Goal: Information Seeking & Learning: Learn about a topic

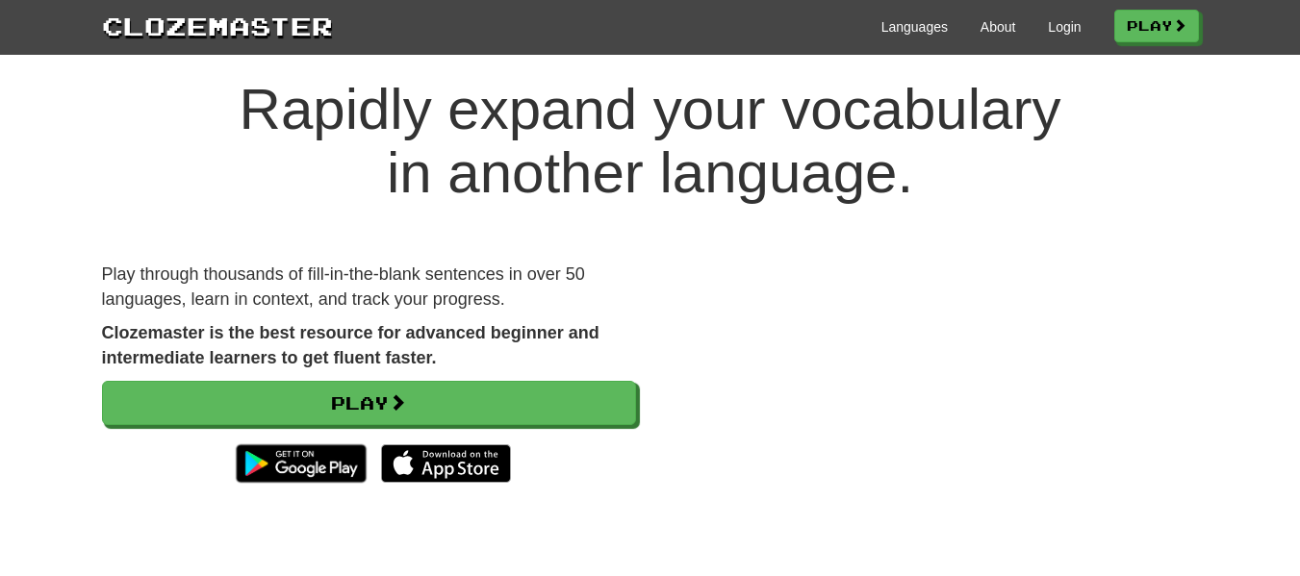
scroll to position [38, 0]
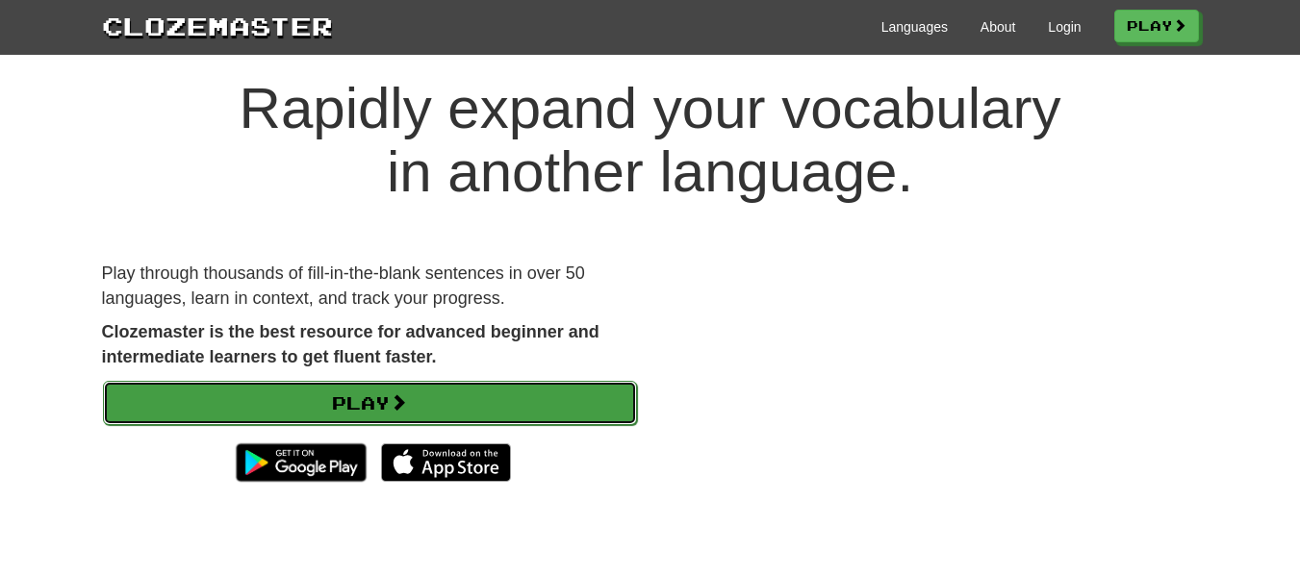
click at [375, 410] on link "Play" at bounding box center [370, 403] width 534 height 44
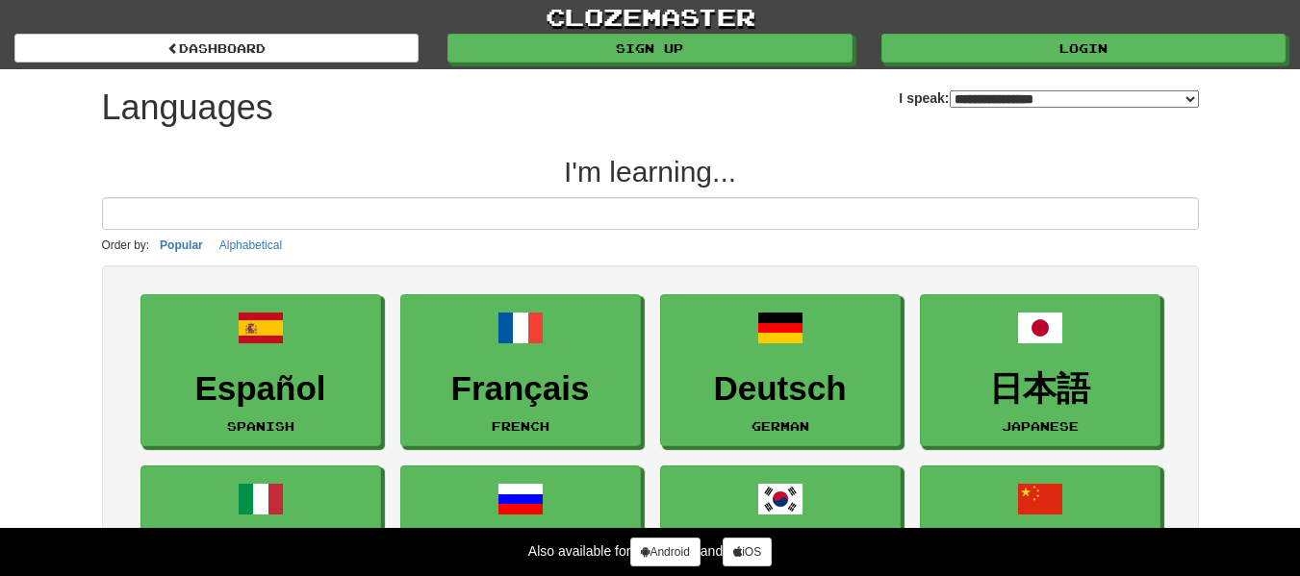
select select "*******"
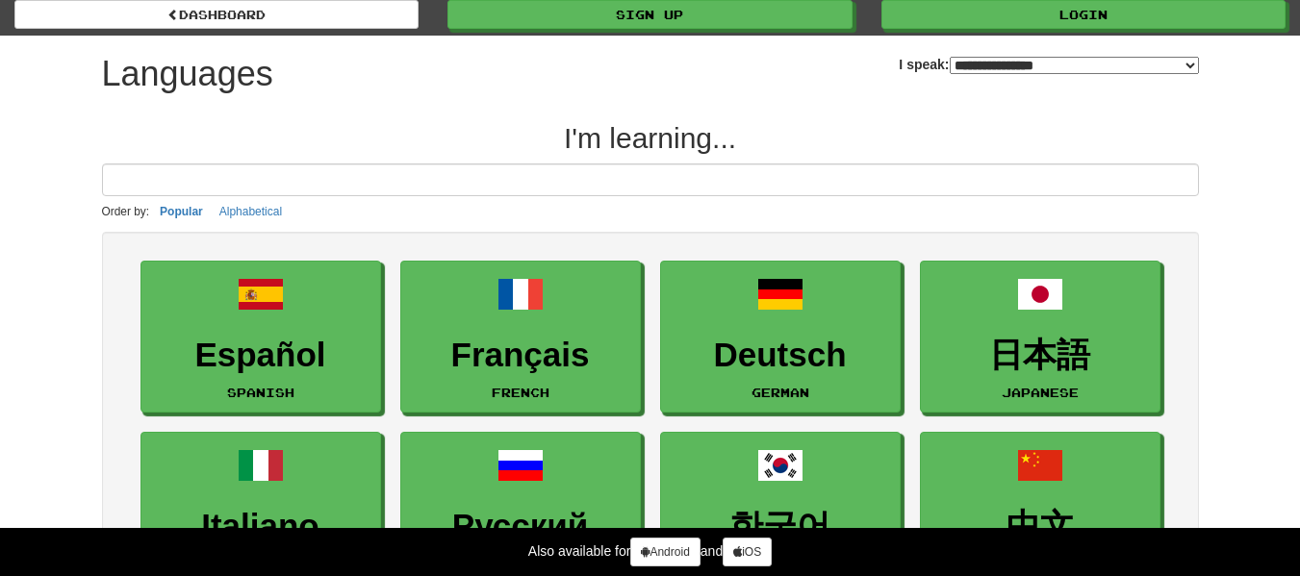
scroll to position [38, 0]
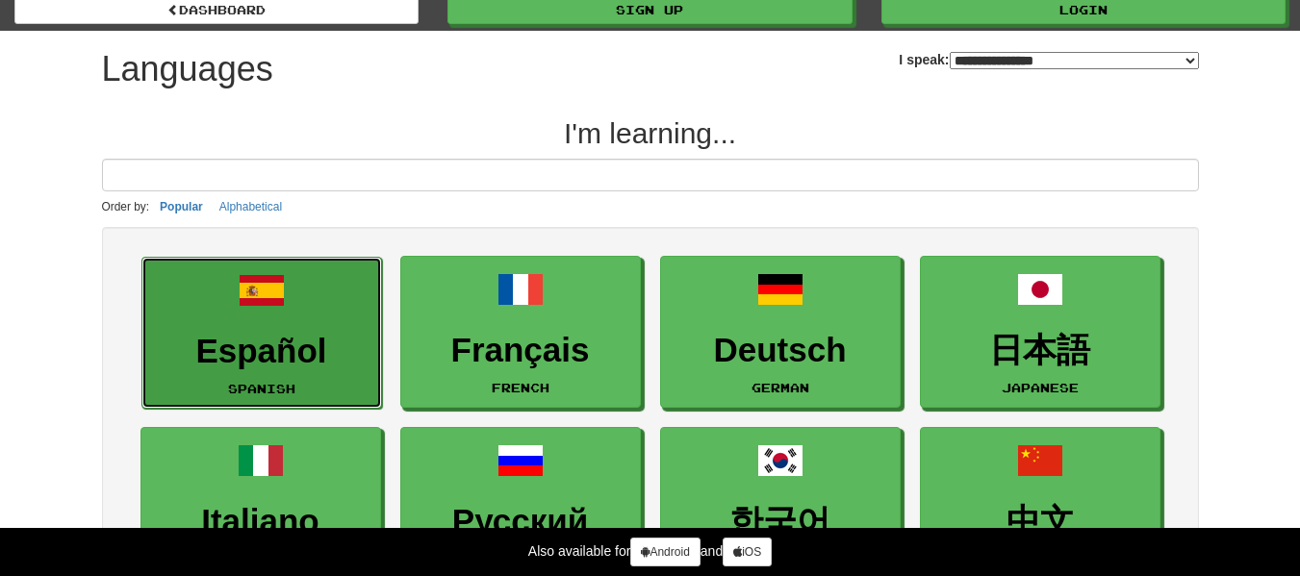
click at [319, 278] on link "Español Spanish" at bounding box center [261, 333] width 241 height 153
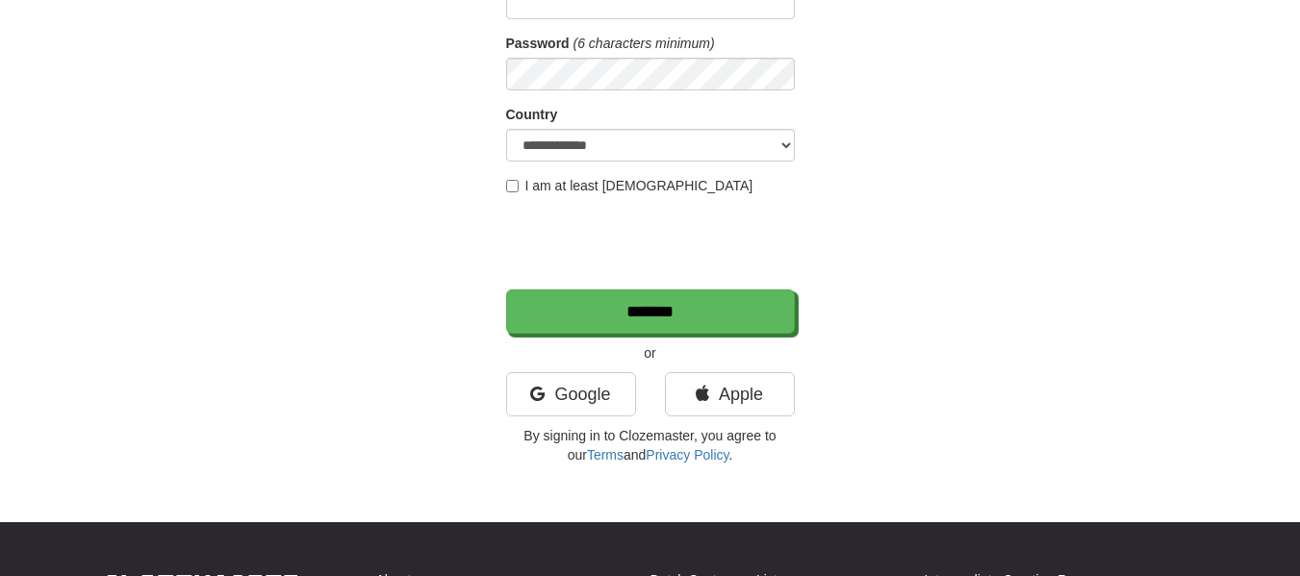
scroll to position [269, 0]
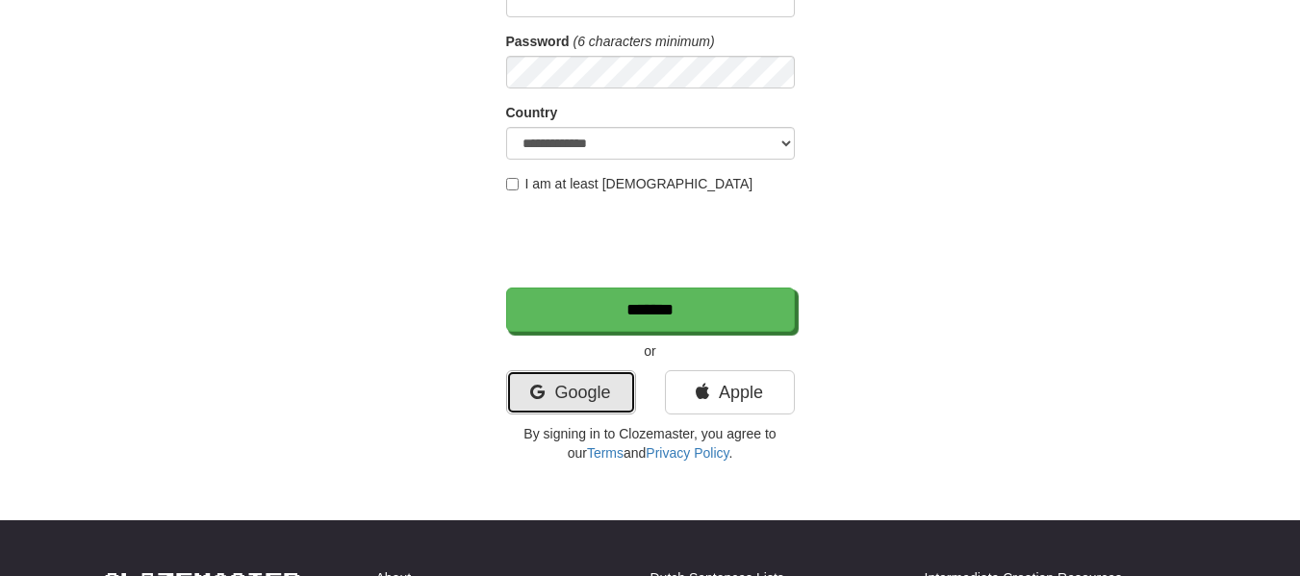
click at [577, 400] on link "Google" at bounding box center [571, 392] width 130 height 44
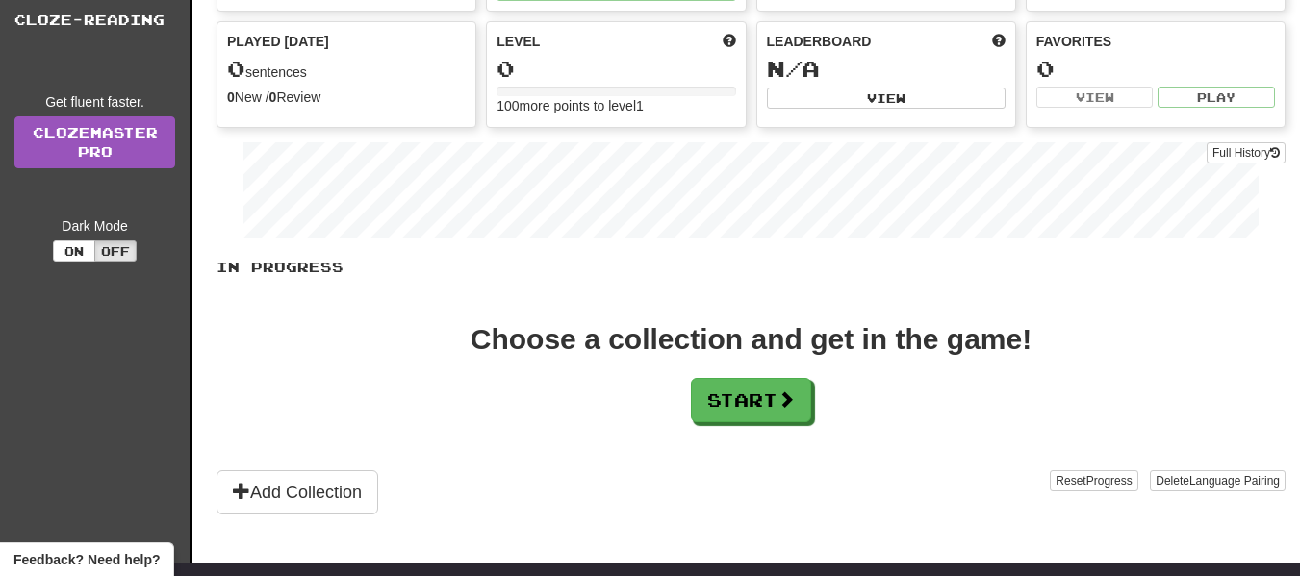
scroll to position [195, 0]
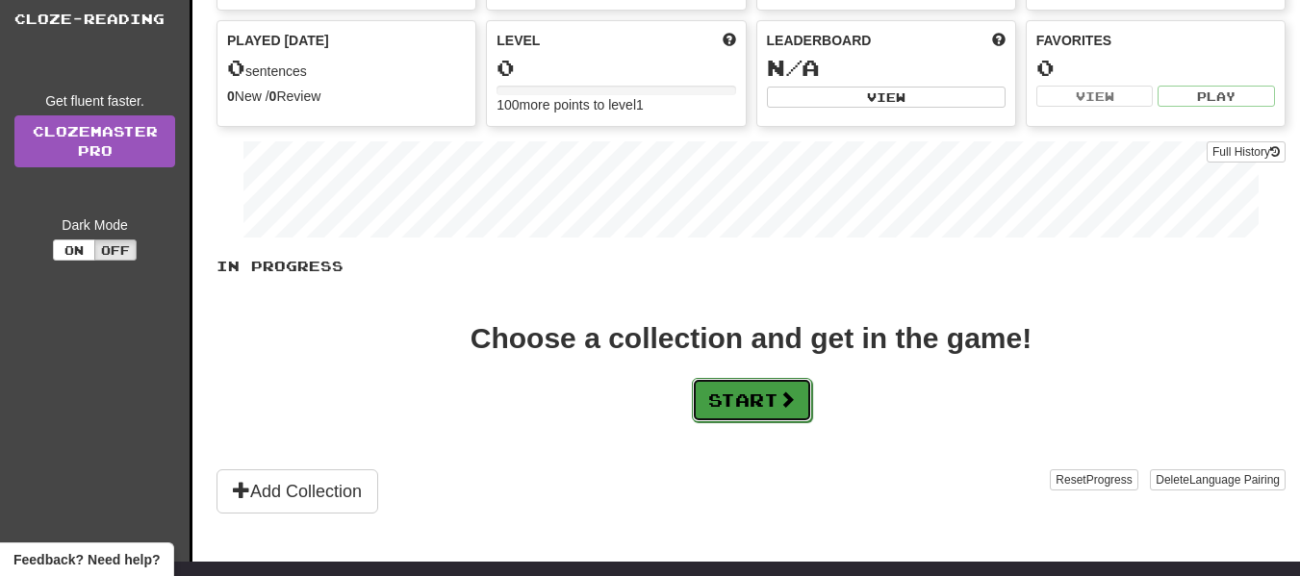
click at [743, 392] on button "Start" at bounding box center [752, 400] width 120 height 44
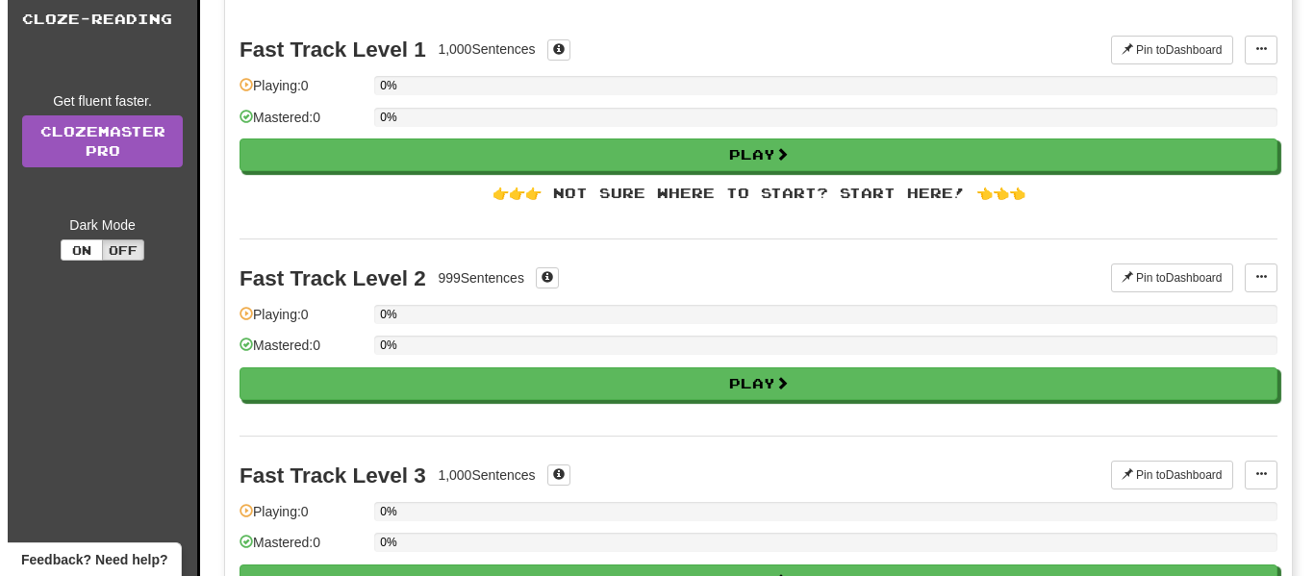
scroll to position [0, 0]
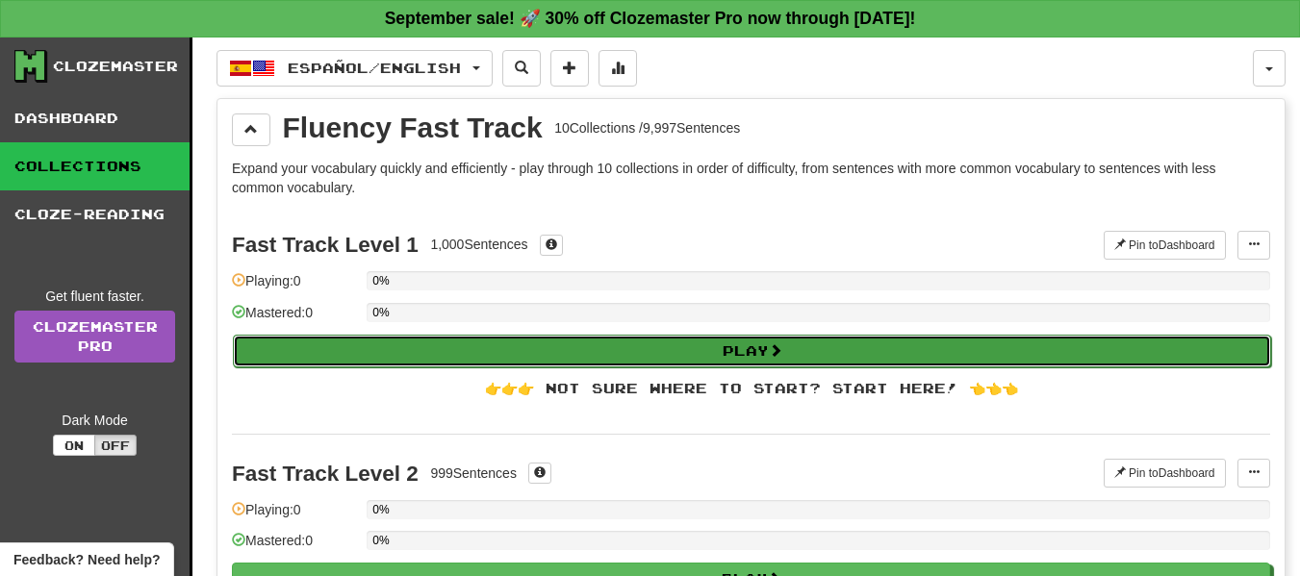
click at [702, 342] on button "Play" at bounding box center [752, 351] width 1038 height 33
select select "**"
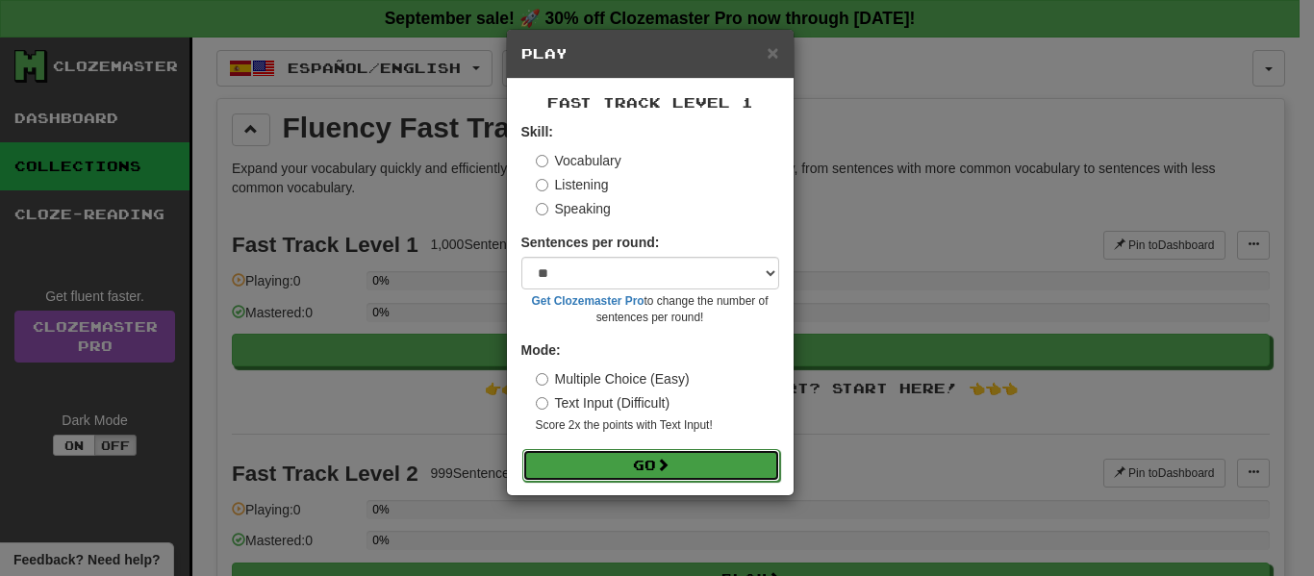
click at [646, 470] on button "Go" at bounding box center [651, 465] width 258 height 33
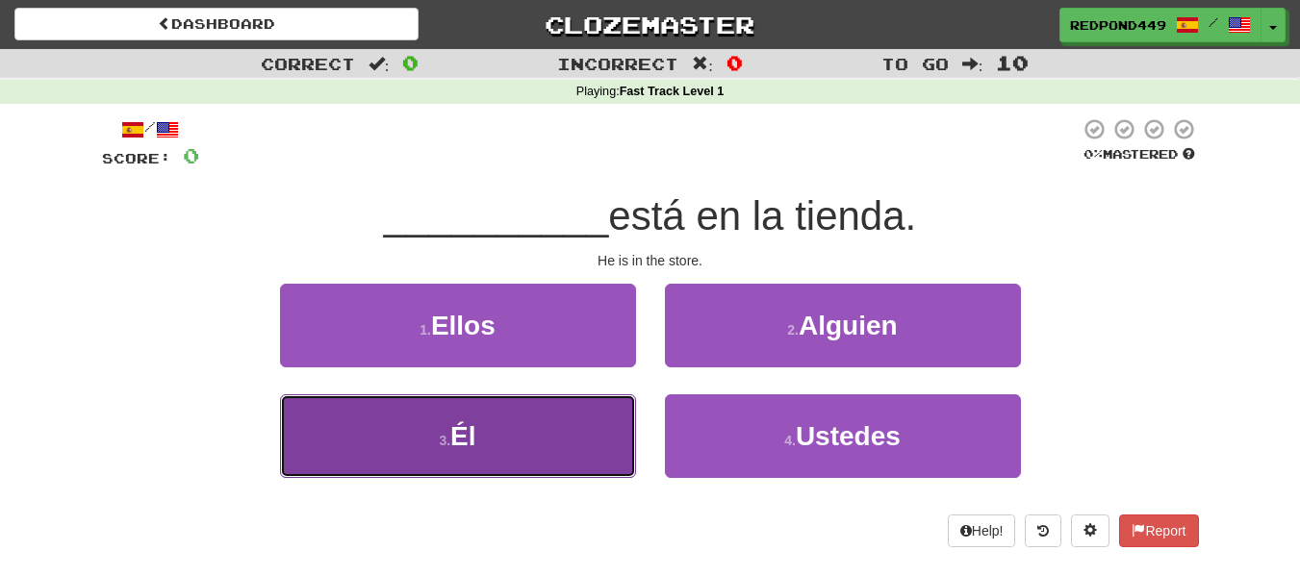
click at [410, 434] on button "3 . Él" at bounding box center [458, 436] width 356 height 84
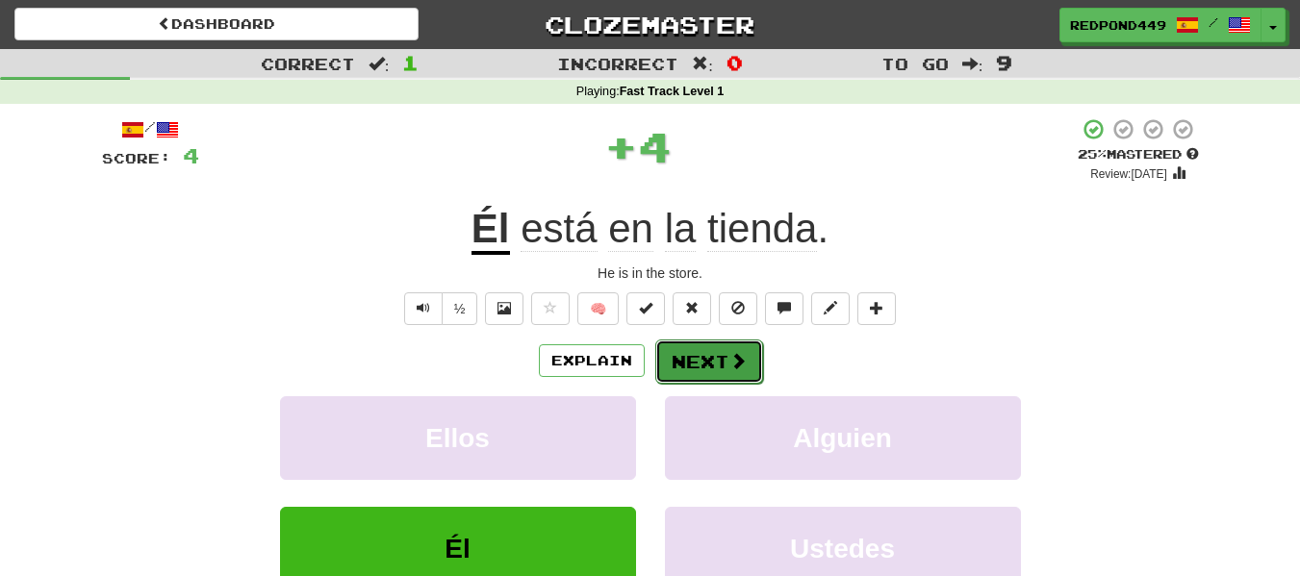
click at [729, 358] on span at bounding box center [737, 360] width 17 height 17
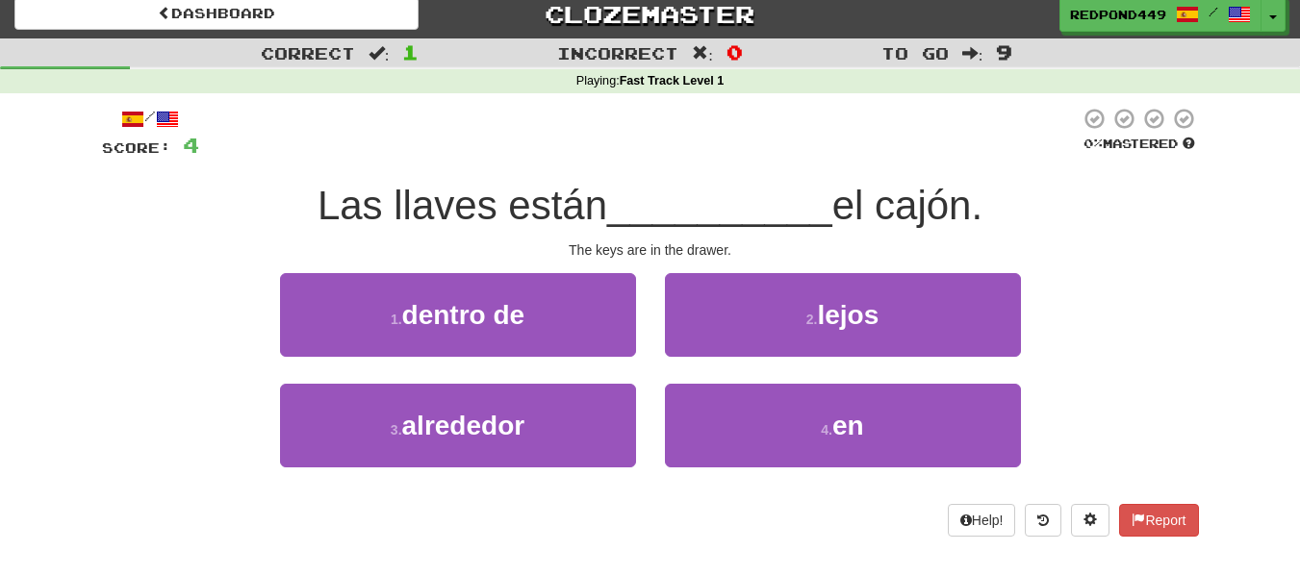
scroll to position [8, 0]
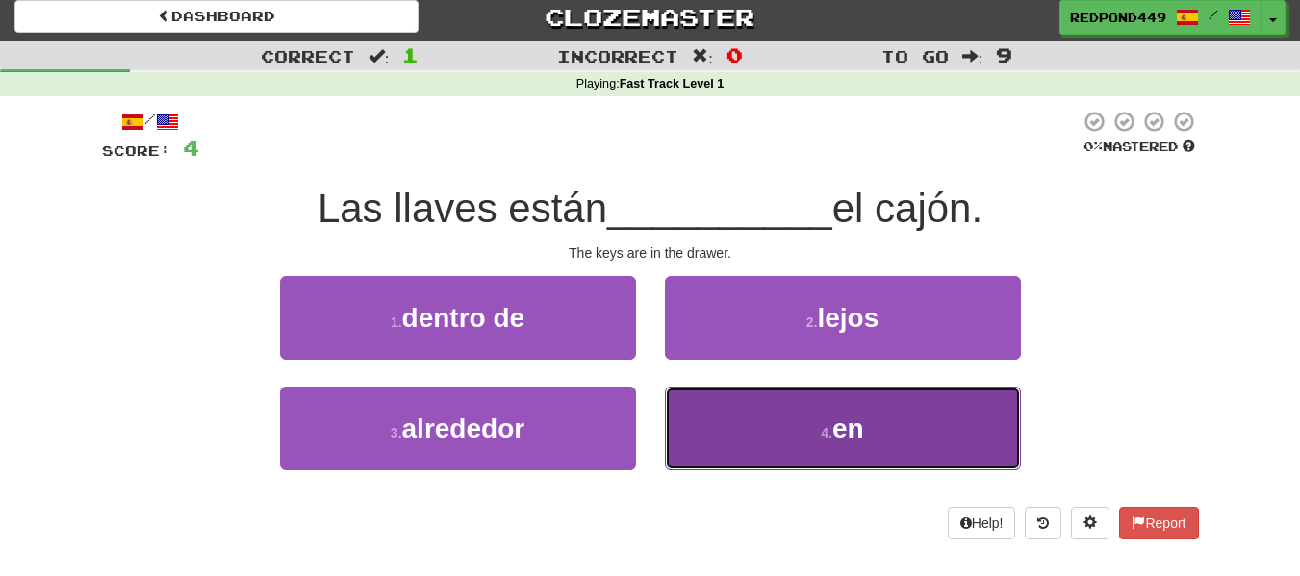
click at [838, 415] on span "en" at bounding box center [848, 429] width 32 height 30
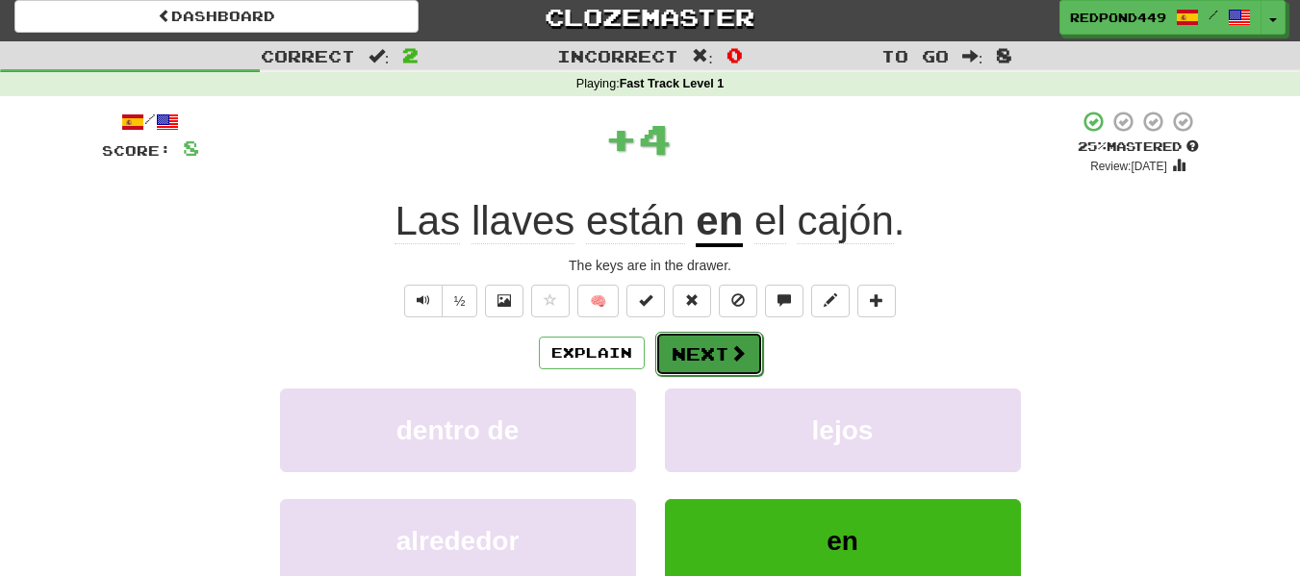
click at [721, 367] on button "Next" at bounding box center [709, 354] width 108 height 44
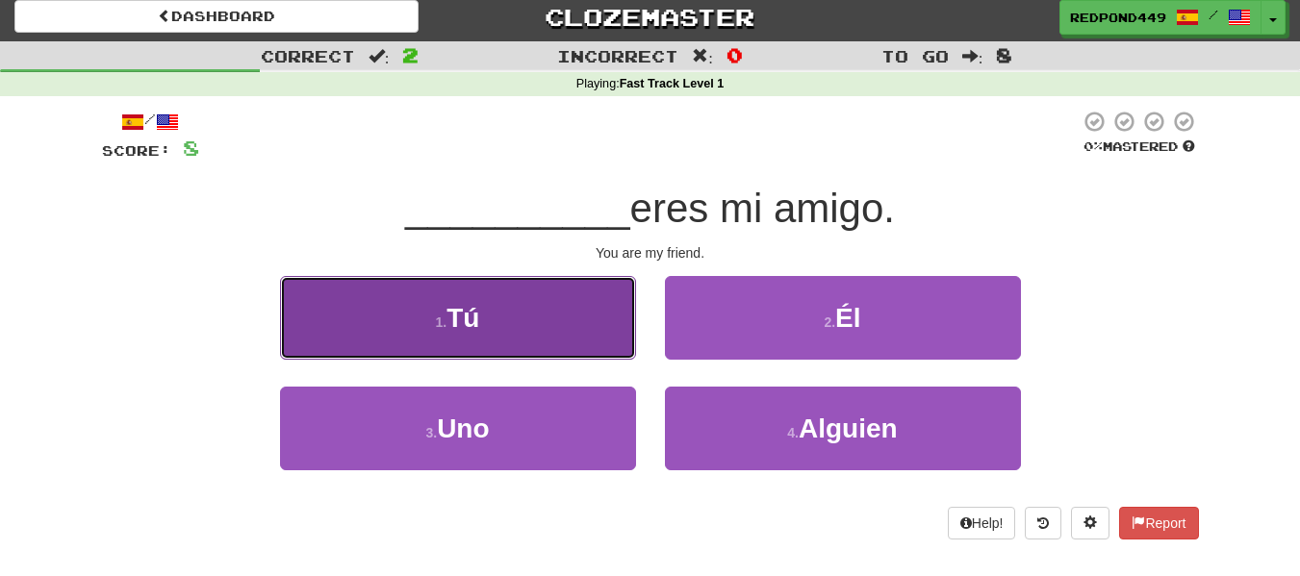
click at [508, 338] on button "1 . Tú" at bounding box center [458, 318] width 356 height 84
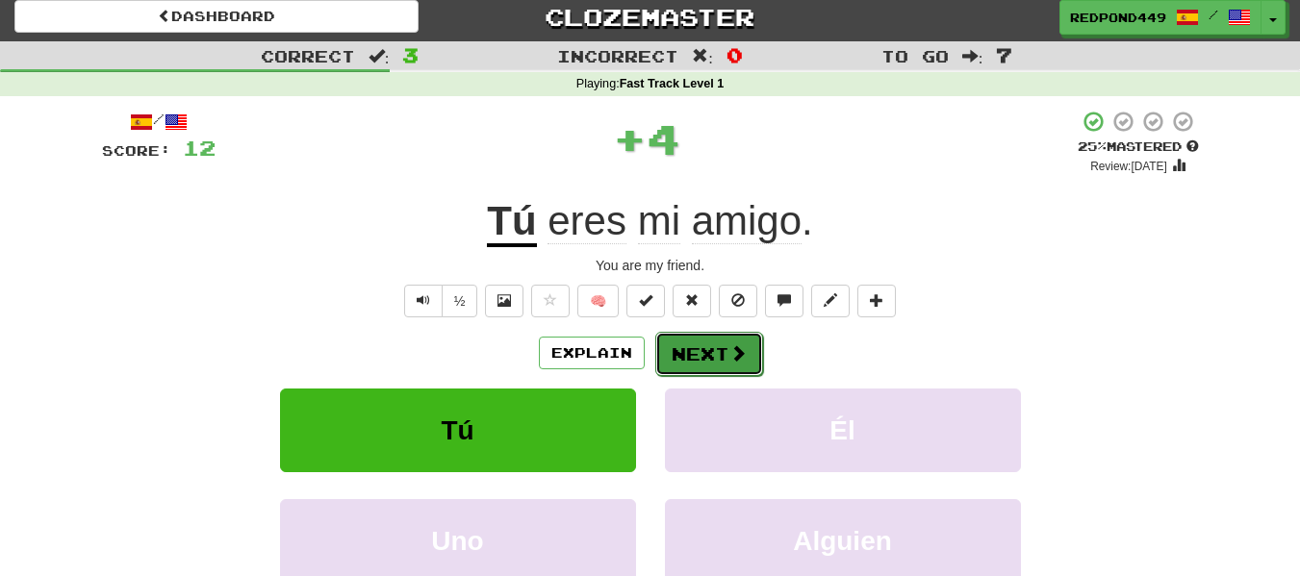
click at [729, 352] on span at bounding box center [737, 352] width 17 height 17
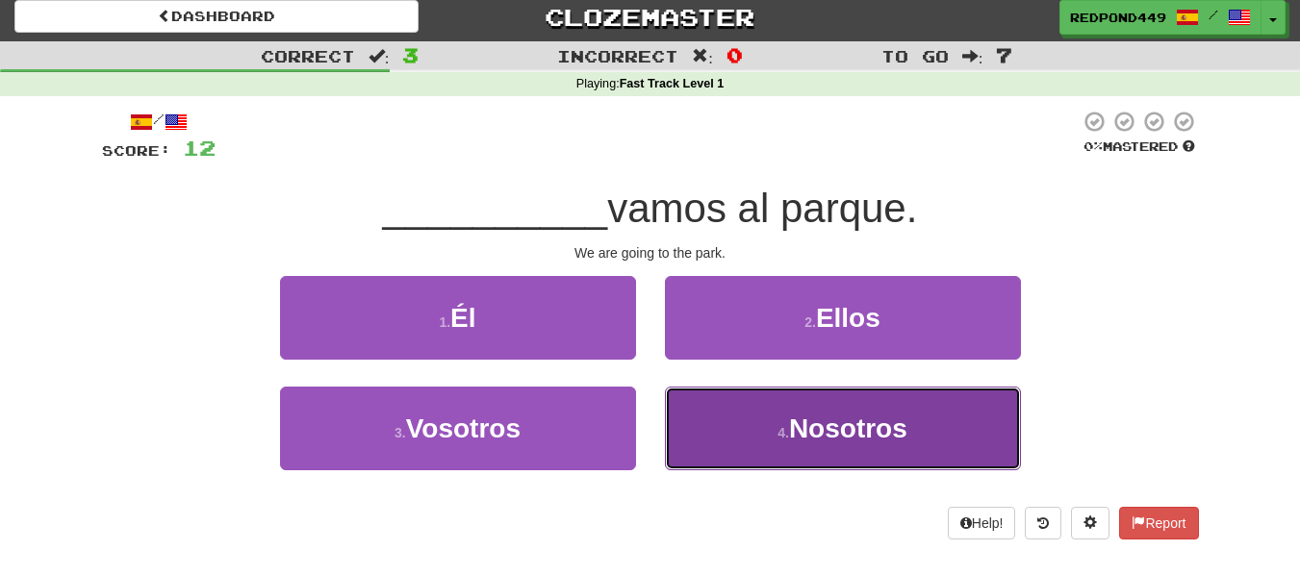
click at [837, 415] on span "Nosotros" at bounding box center [848, 429] width 118 height 30
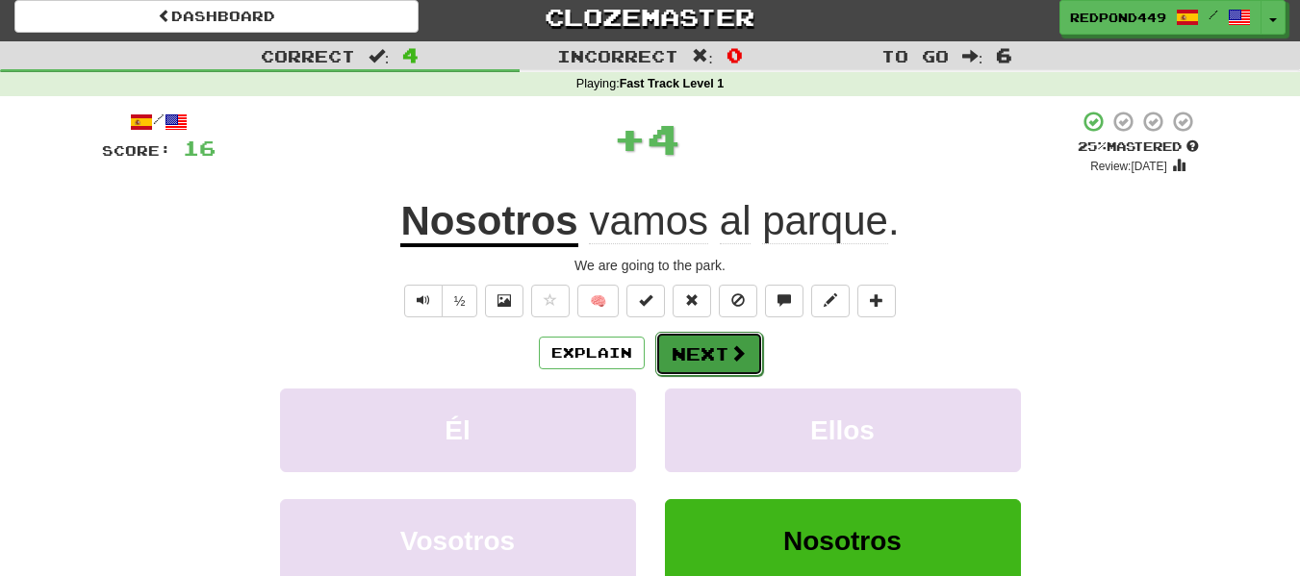
click at [683, 339] on button "Next" at bounding box center [709, 354] width 108 height 44
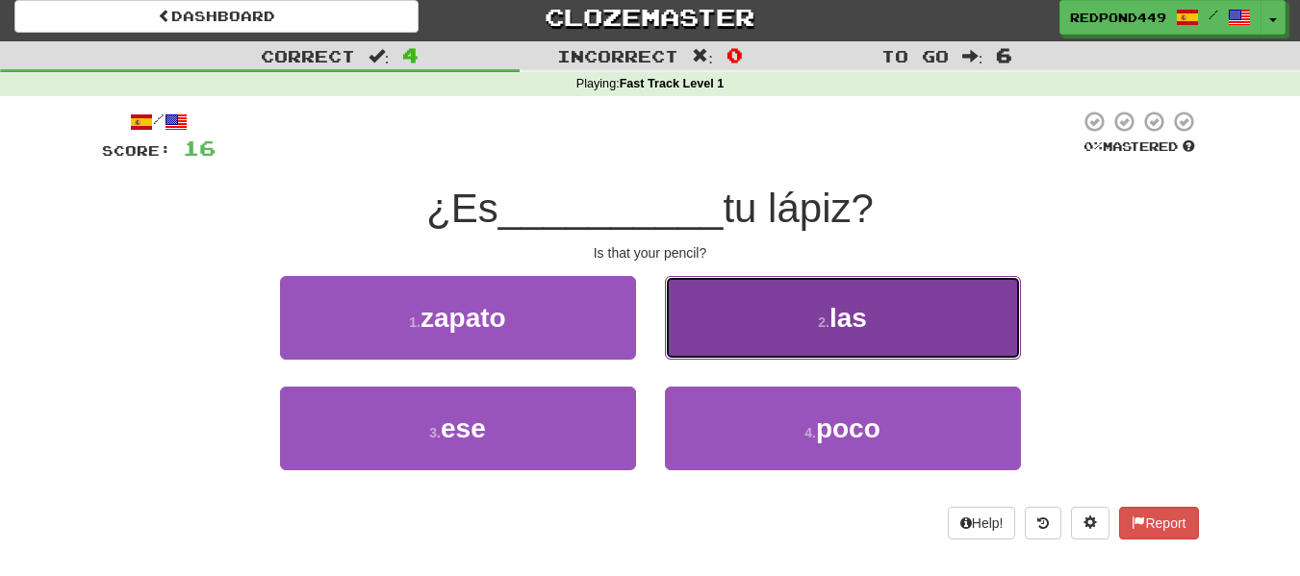
click at [918, 328] on button "2 . las" at bounding box center [843, 318] width 356 height 84
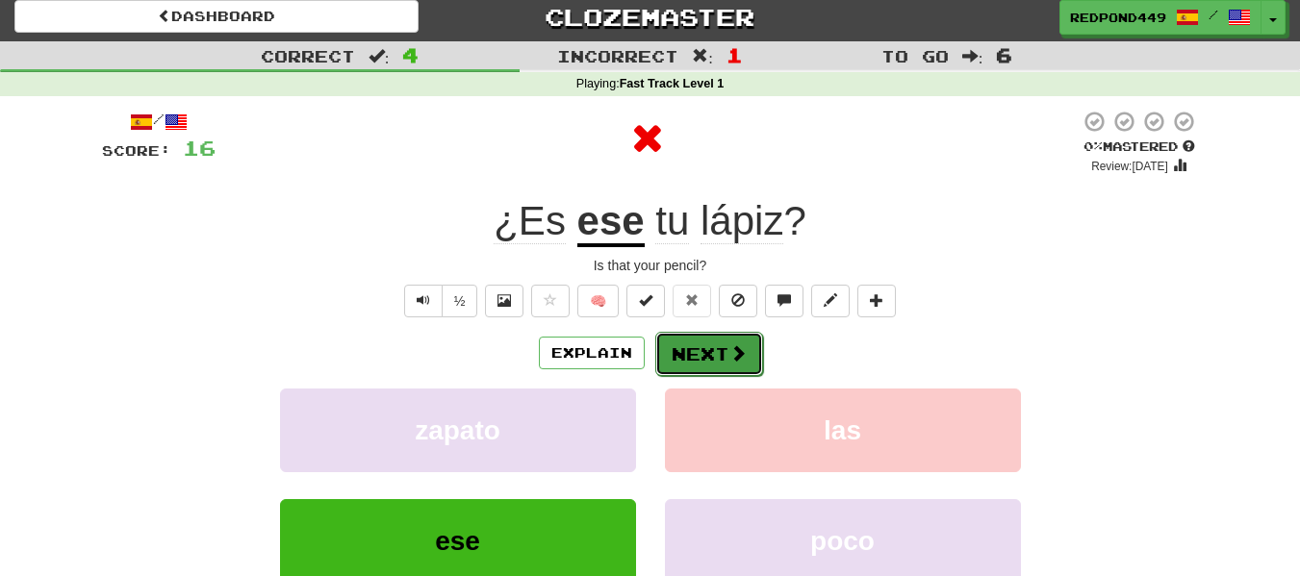
click at [723, 363] on button "Next" at bounding box center [709, 354] width 108 height 44
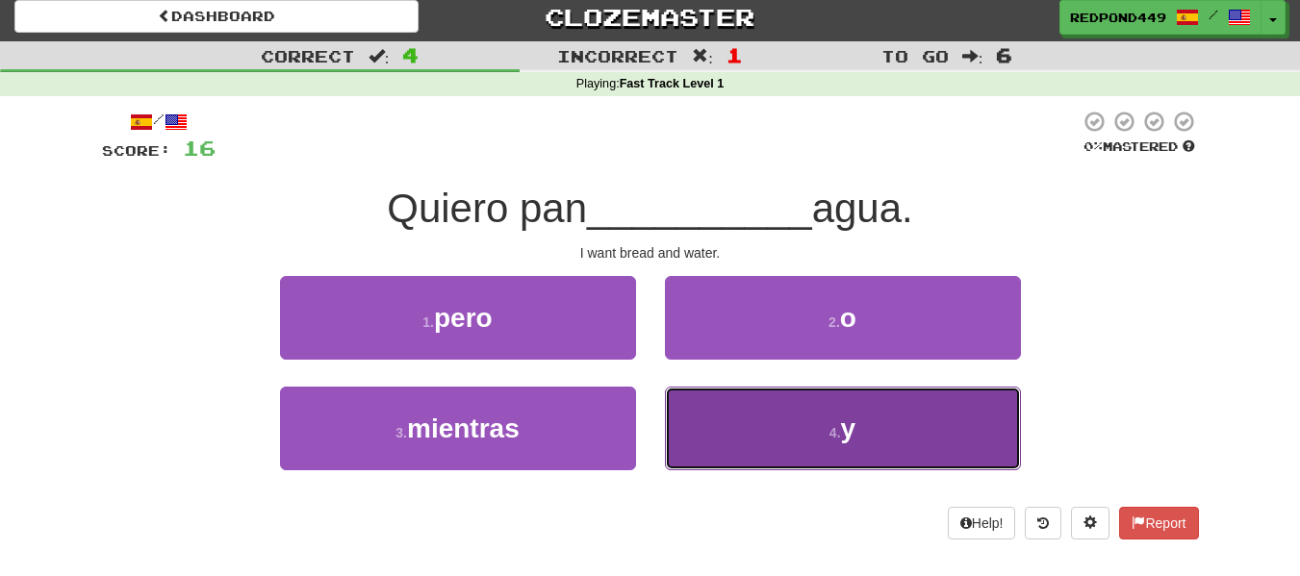
click at [796, 395] on button "4 . y" at bounding box center [843, 429] width 356 height 84
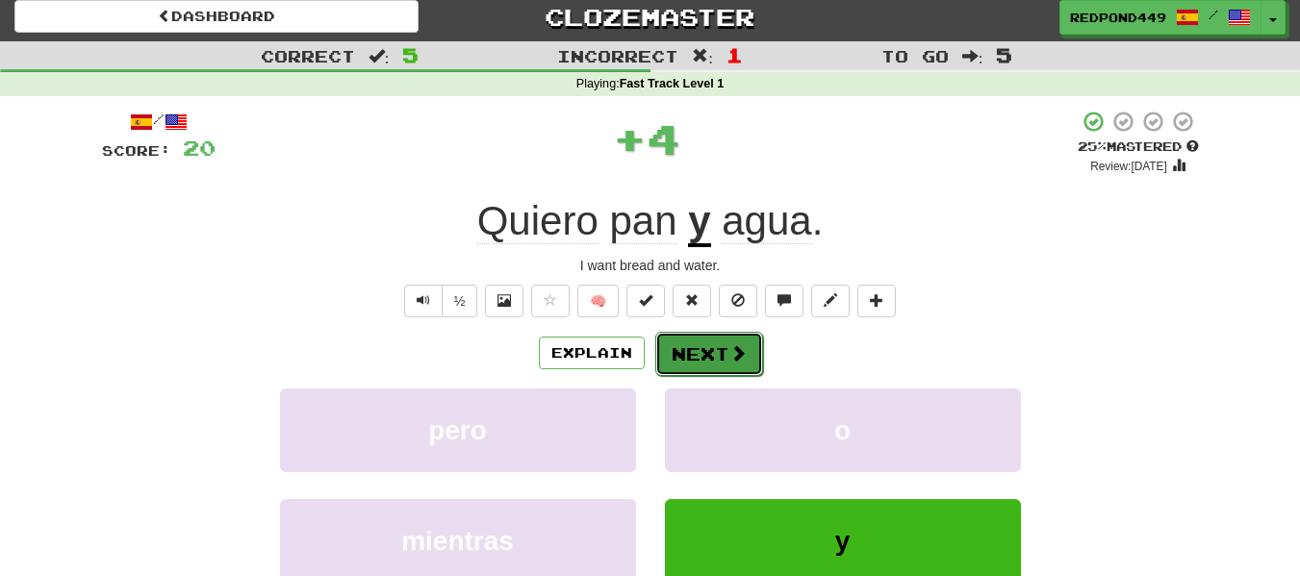
click at [718, 359] on button "Next" at bounding box center [709, 354] width 108 height 44
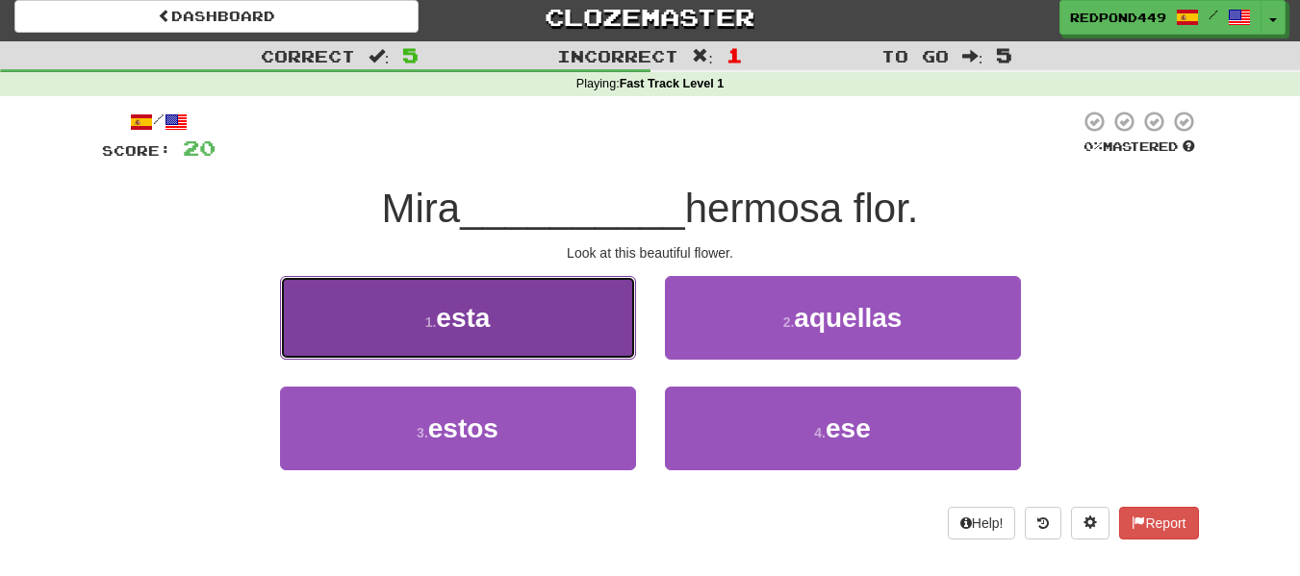
click at [555, 334] on button "1 . esta" at bounding box center [458, 318] width 356 height 84
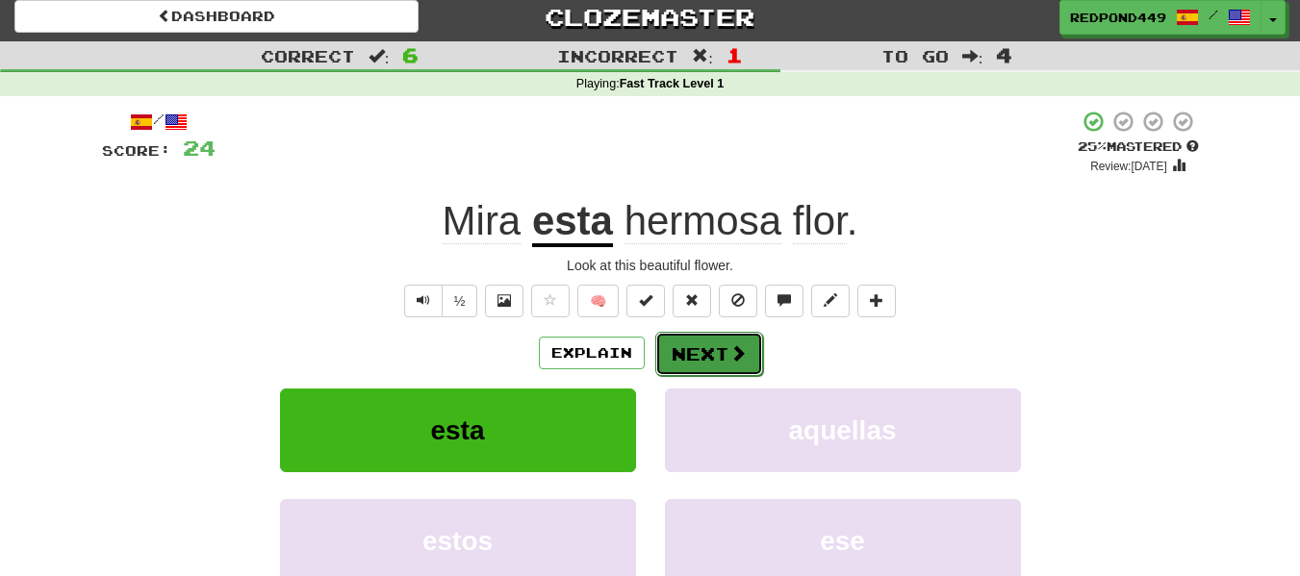
click at [708, 353] on button "Next" at bounding box center [709, 354] width 108 height 44
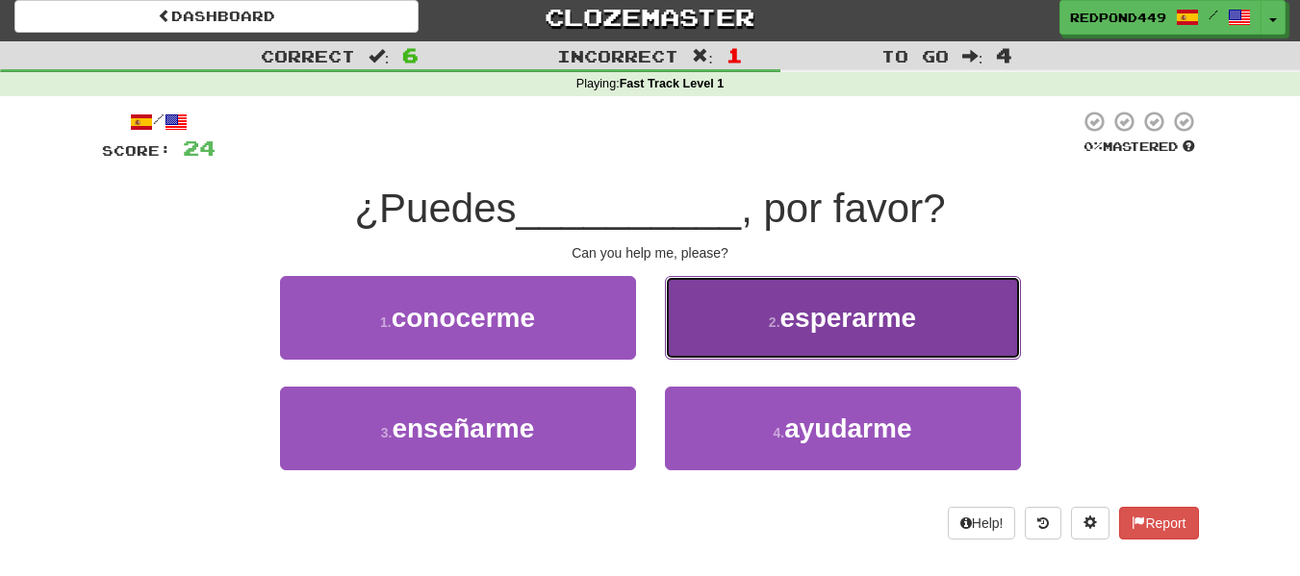
click at [764, 339] on button "2 . esperarme" at bounding box center [843, 318] width 356 height 84
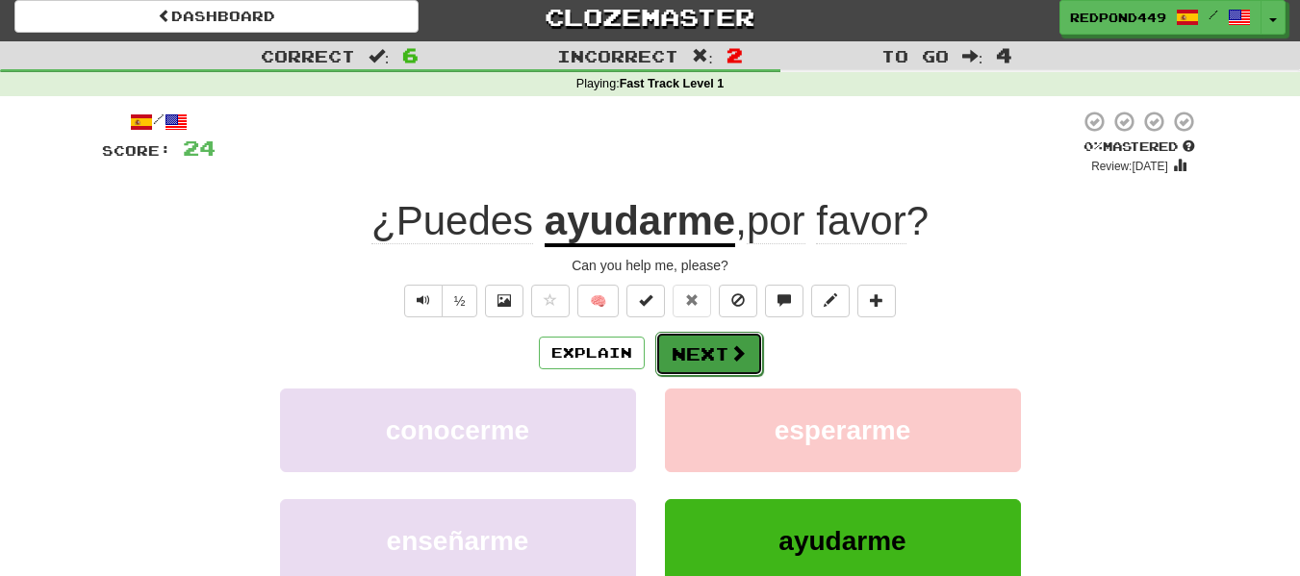
click at [717, 362] on button "Next" at bounding box center [709, 354] width 108 height 44
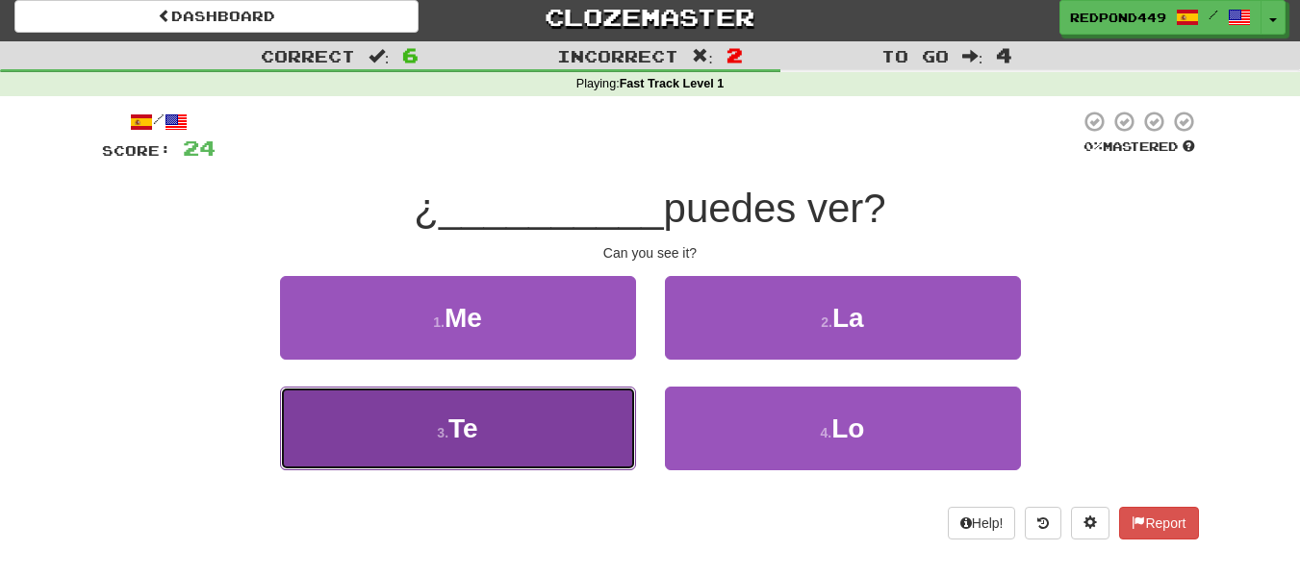
click at [547, 428] on button "3 . Te" at bounding box center [458, 429] width 356 height 84
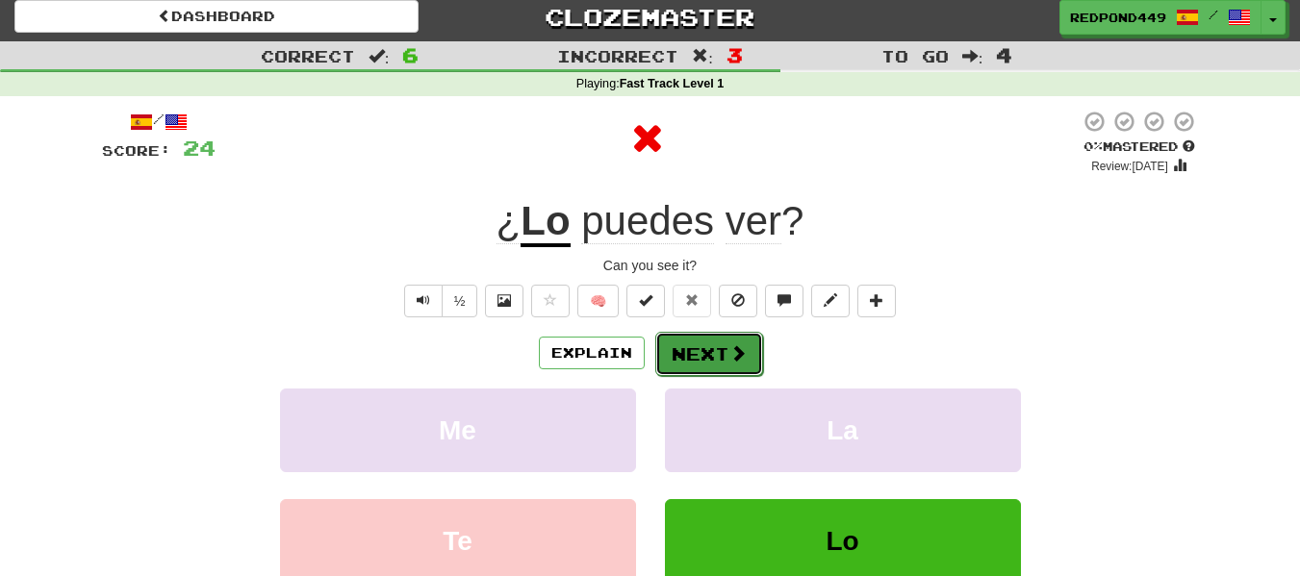
click at [729, 349] on span at bounding box center [737, 352] width 17 height 17
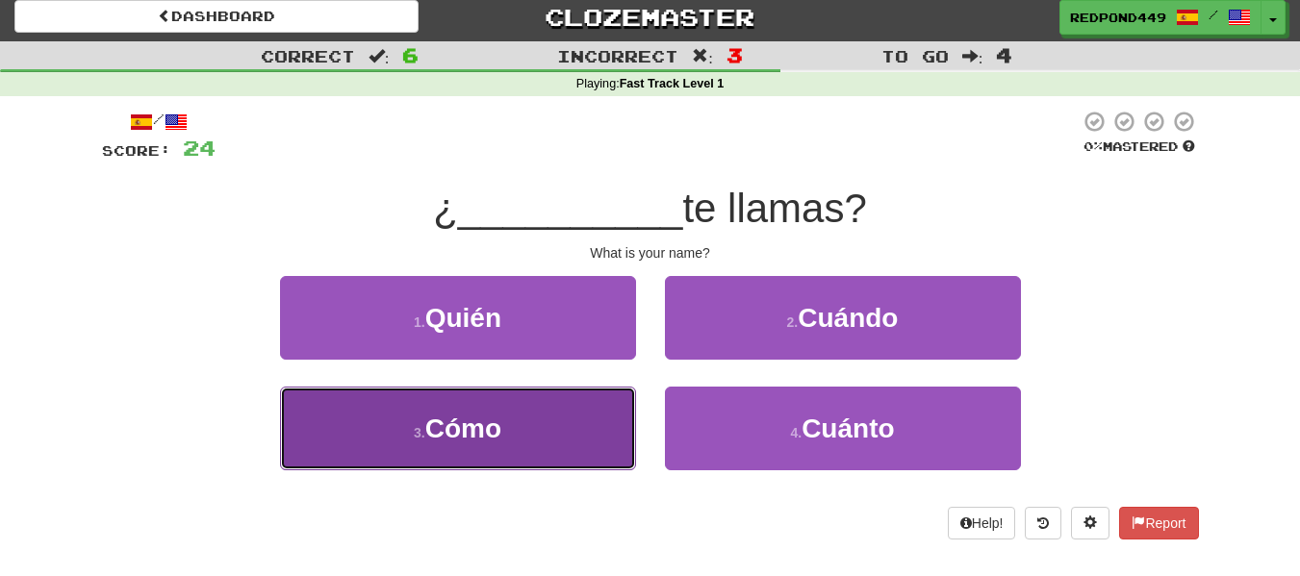
click at [573, 414] on button "3 . Cómo" at bounding box center [458, 429] width 356 height 84
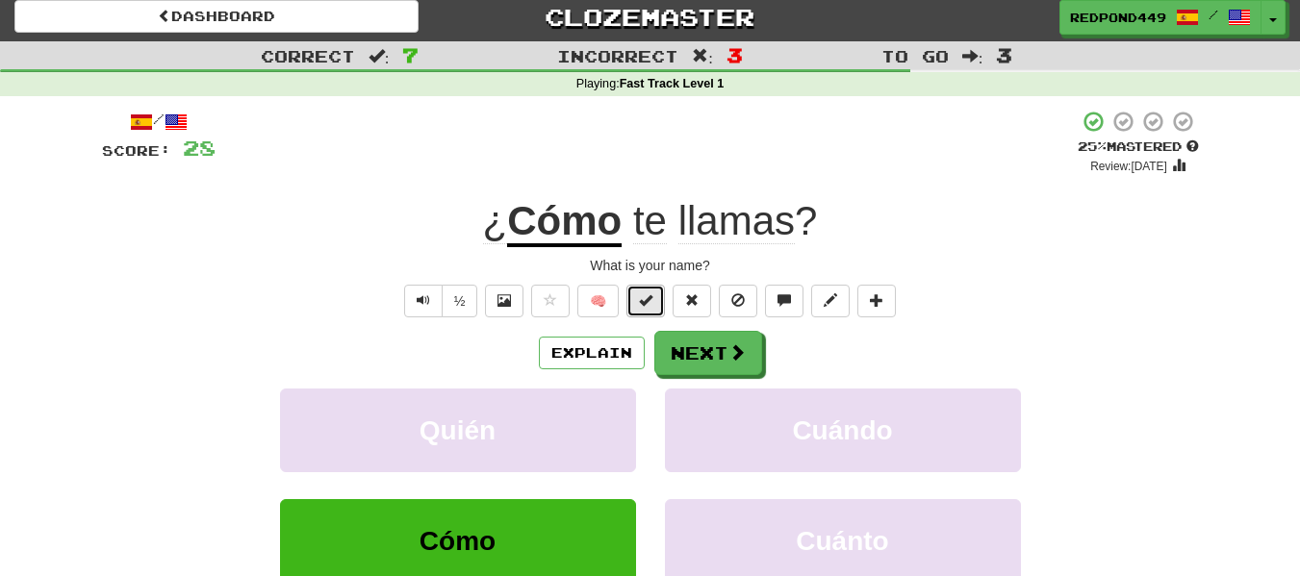
click at [651, 298] on span at bounding box center [645, 299] width 13 height 13
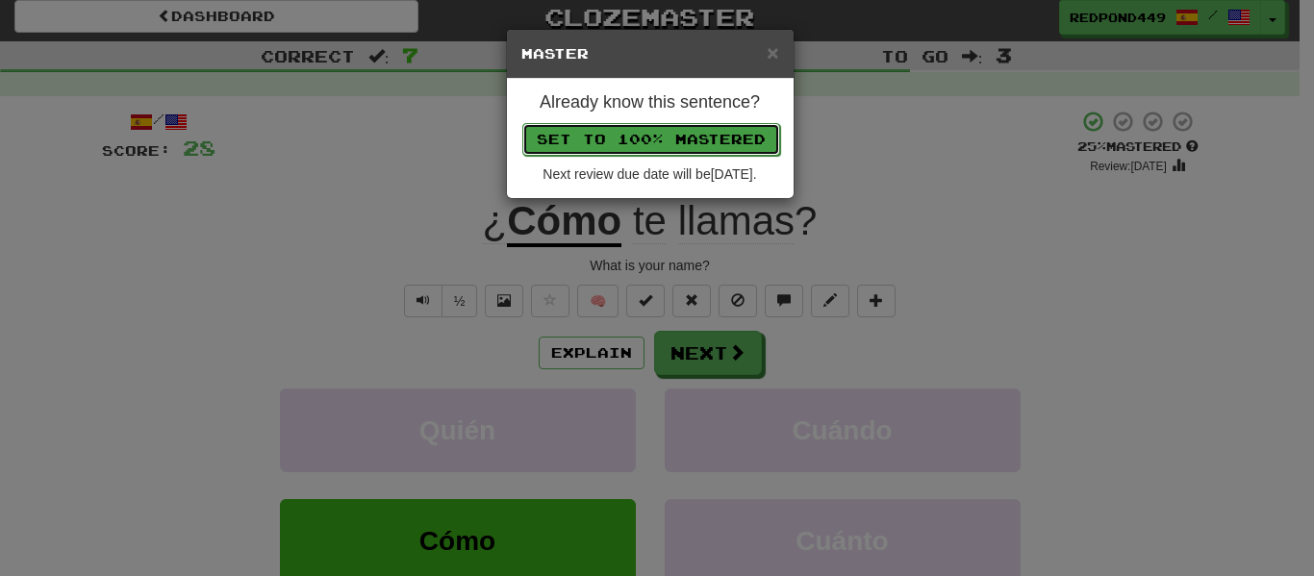
click at [722, 147] on button "Set to 100% Mastered" at bounding box center [651, 139] width 258 height 33
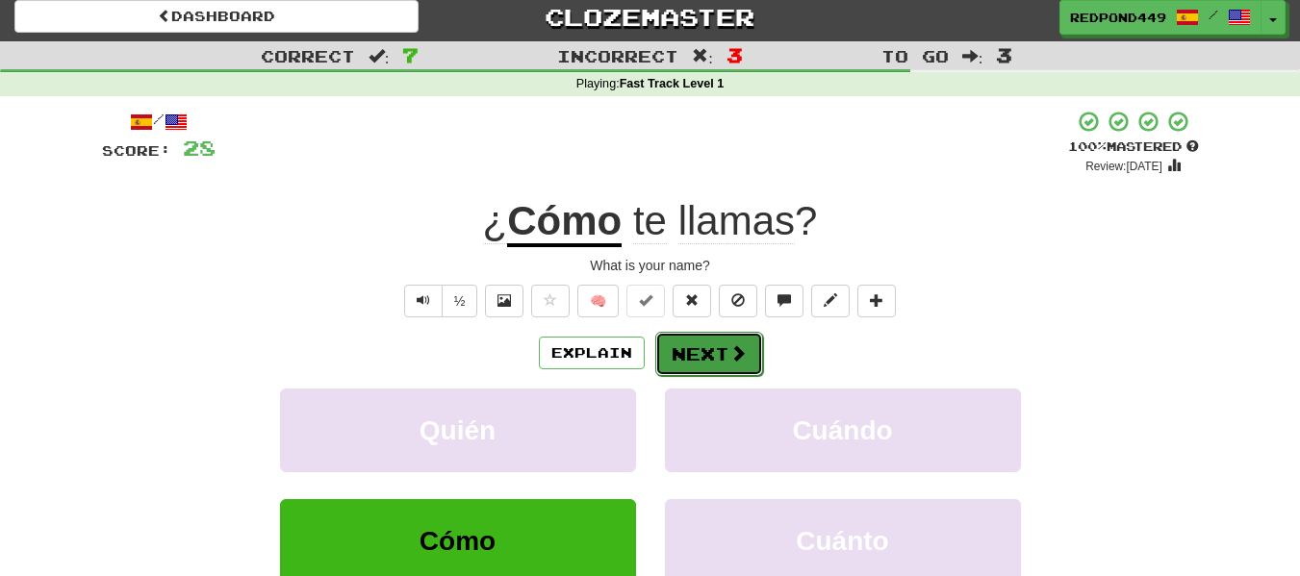
click at [701, 343] on button "Next" at bounding box center [709, 354] width 108 height 44
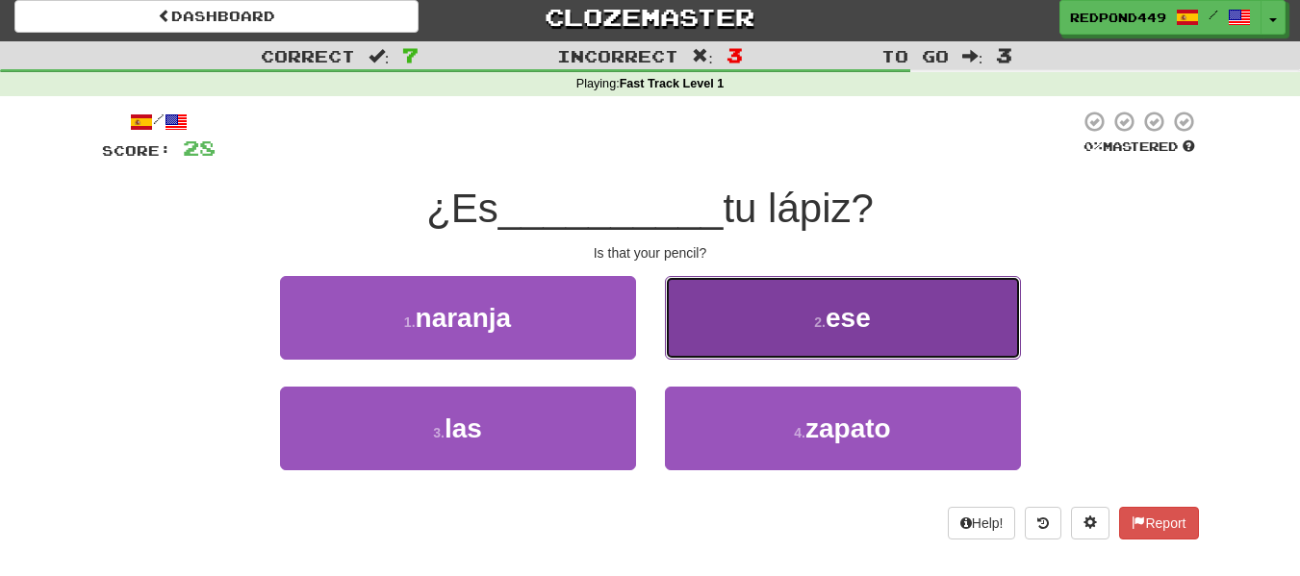
click at [831, 289] on button "2 . ese" at bounding box center [843, 318] width 356 height 84
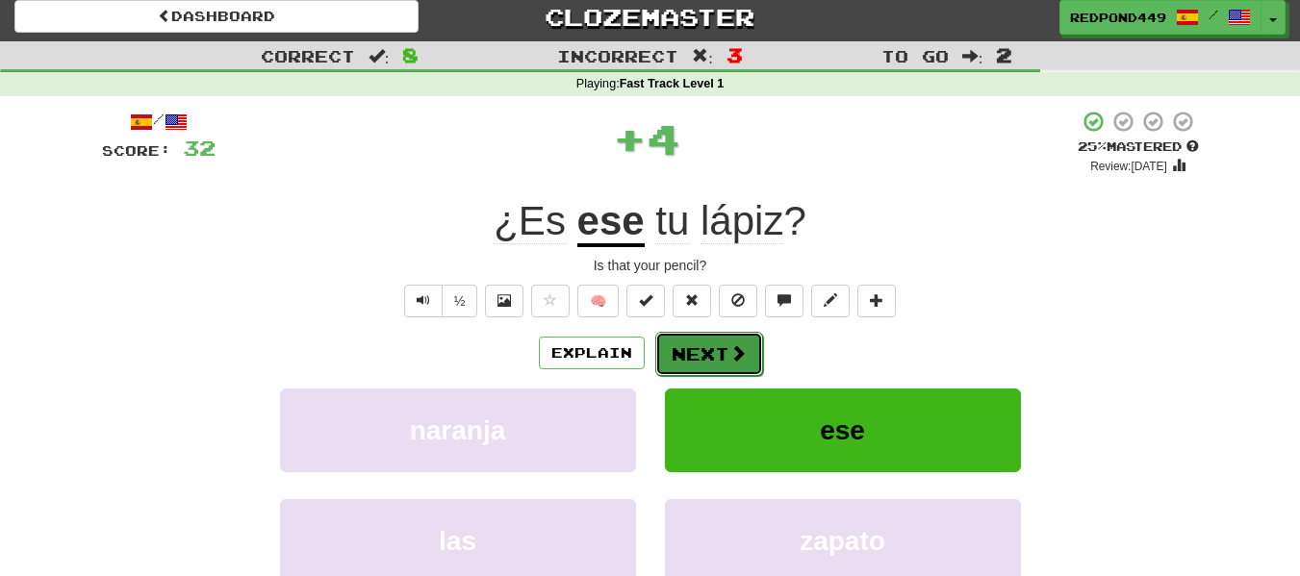
click at [709, 348] on button "Next" at bounding box center [709, 354] width 108 height 44
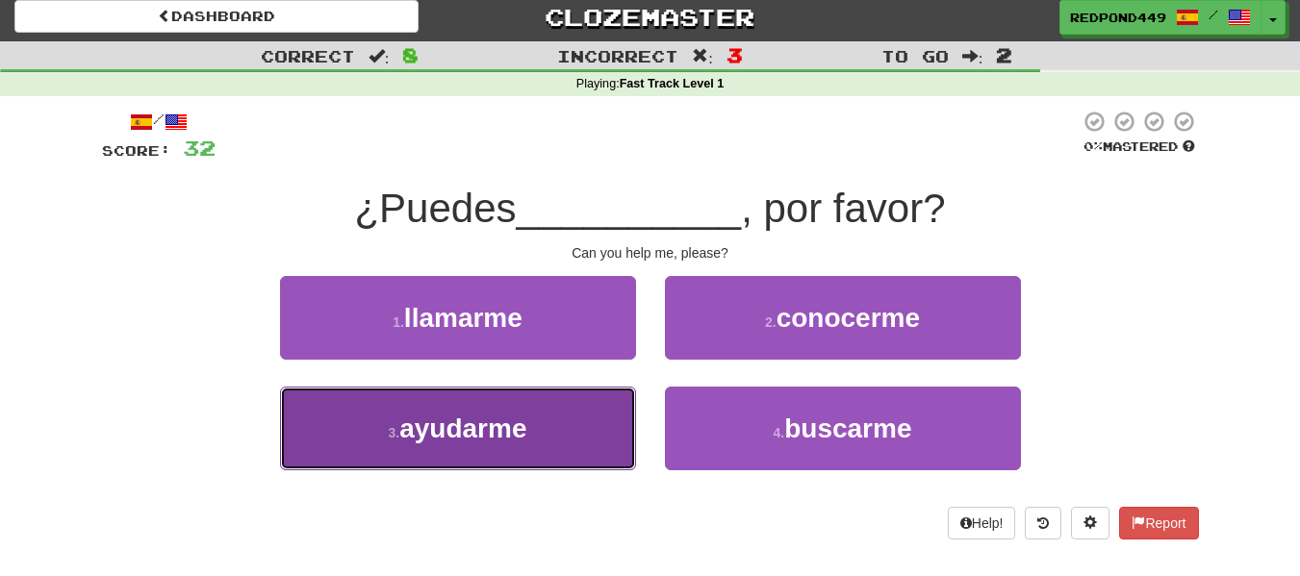
click at [552, 402] on button "3 . ayudarme" at bounding box center [458, 429] width 356 height 84
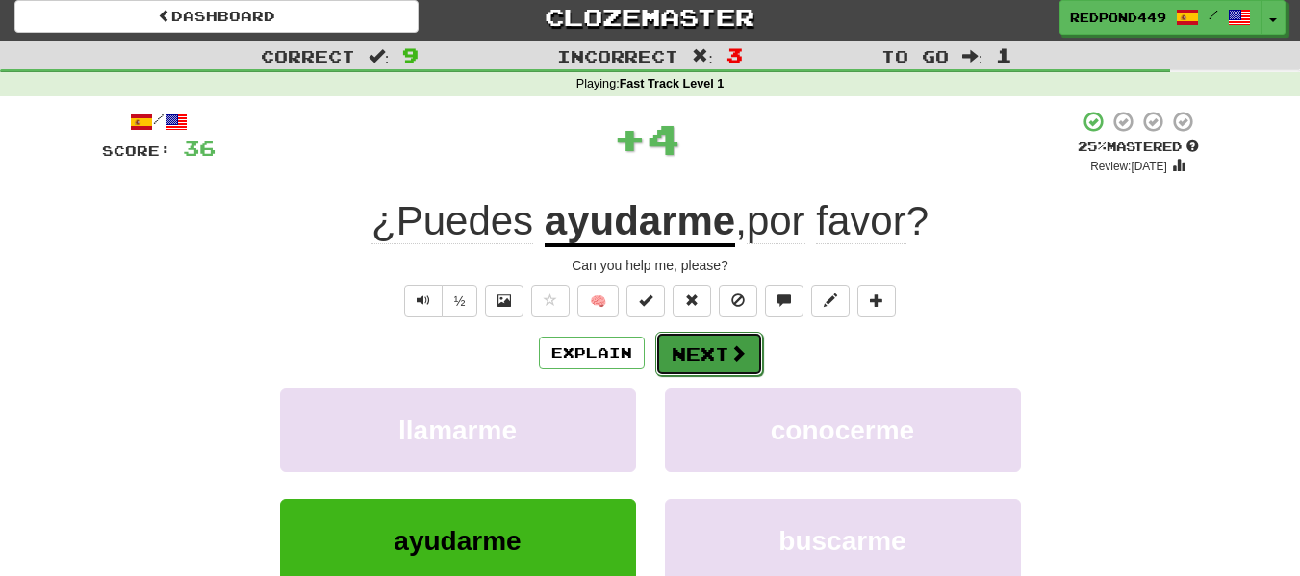
click at [694, 358] on button "Next" at bounding box center [709, 354] width 108 height 44
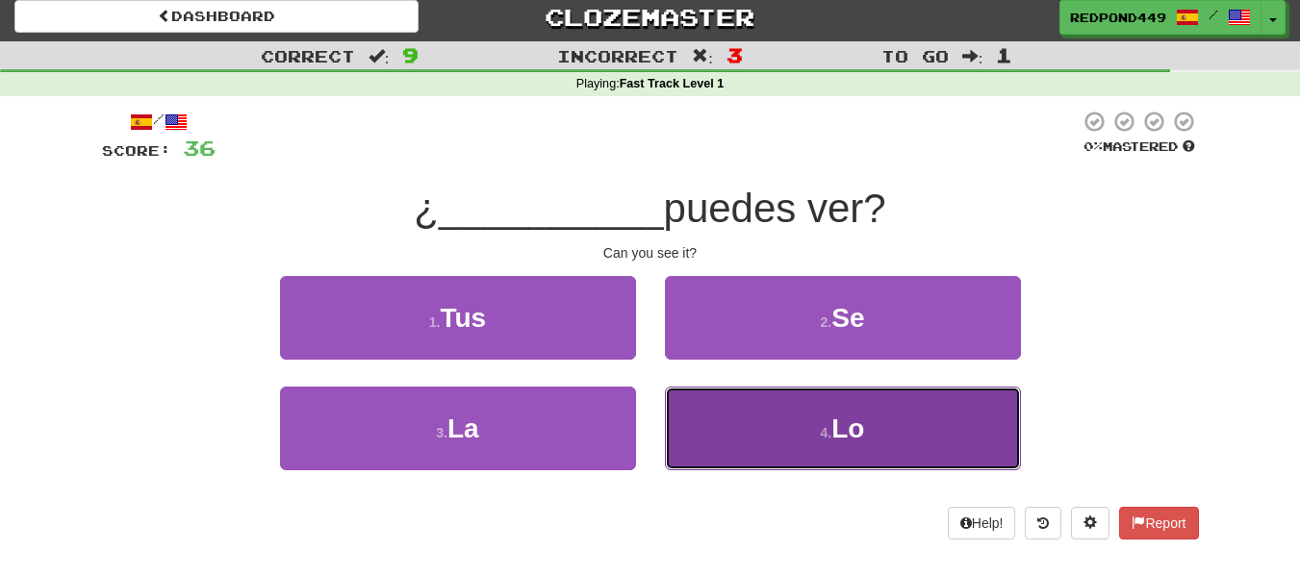
click at [823, 457] on button "4 . Lo" at bounding box center [843, 429] width 356 height 84
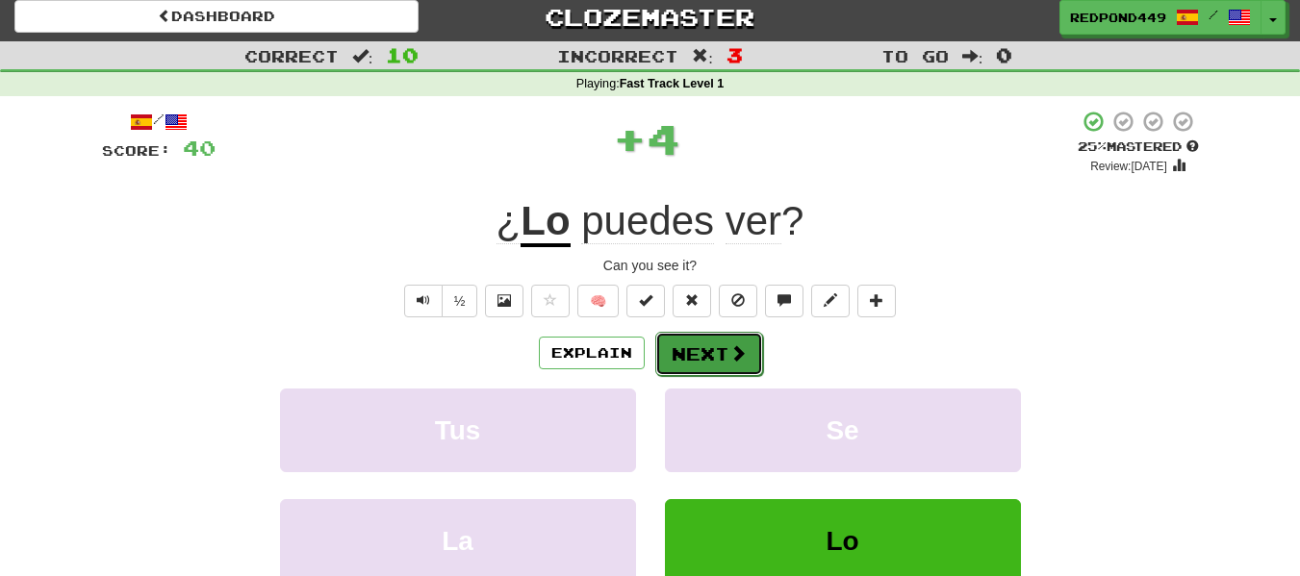
click at [700, 368] on button "Next" at bounding box center [709, 354] width 108 height 44
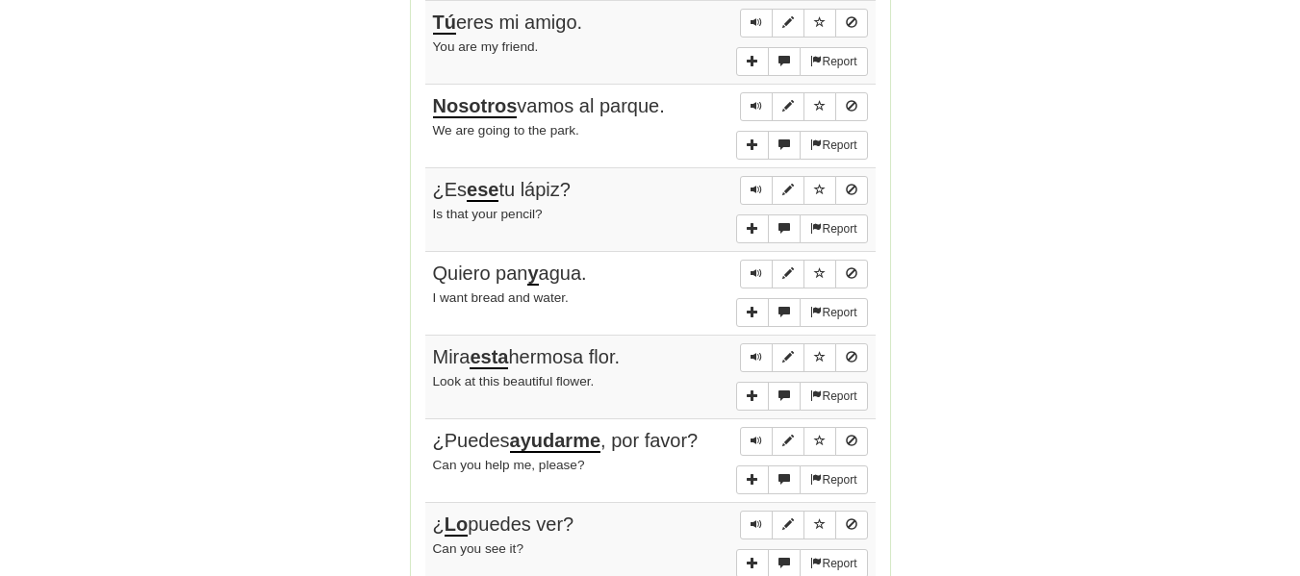
scroll to position [1302, 0]
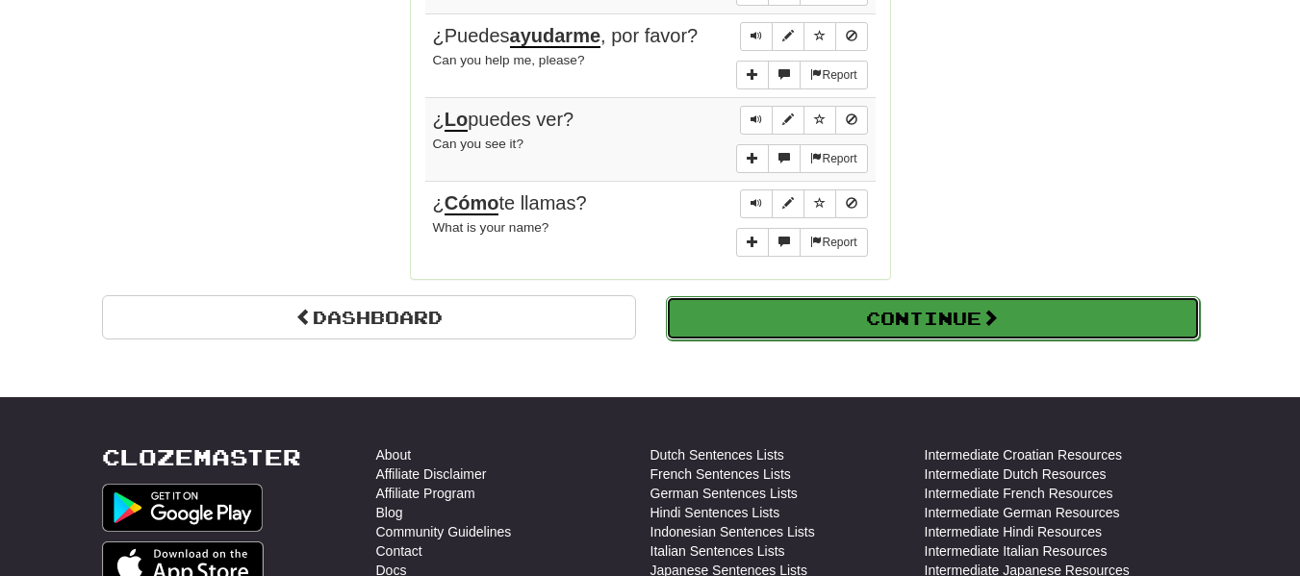
click at [721, 324] on button "Continue" at bounding box center [933, 318] width 534 height 44
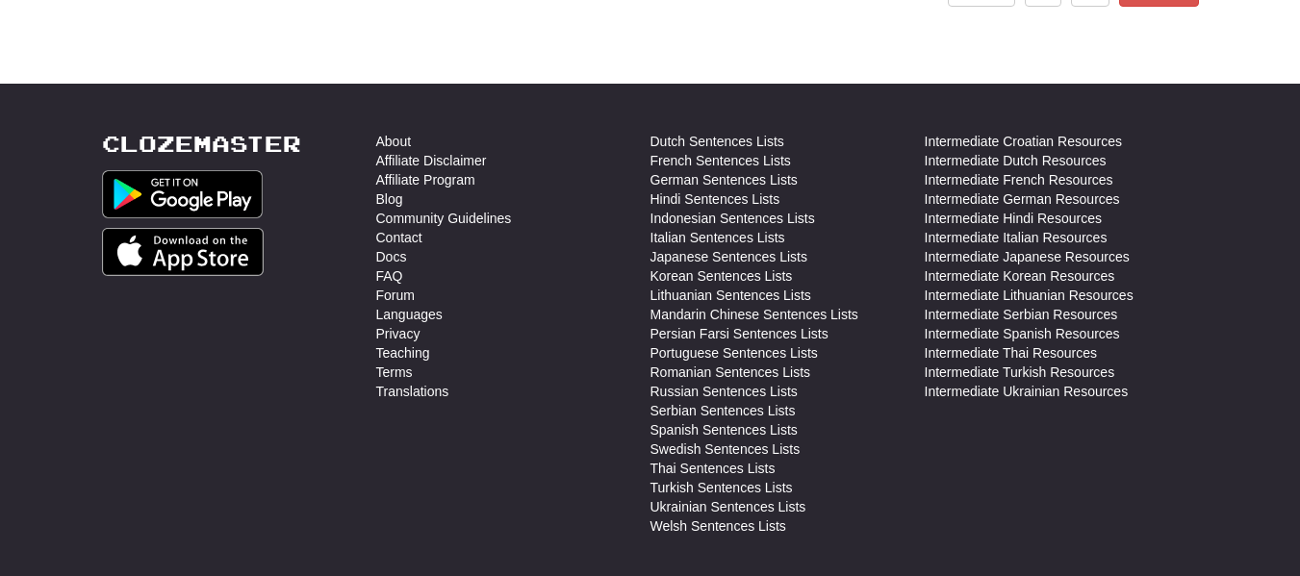
scroll to position [0, 0]
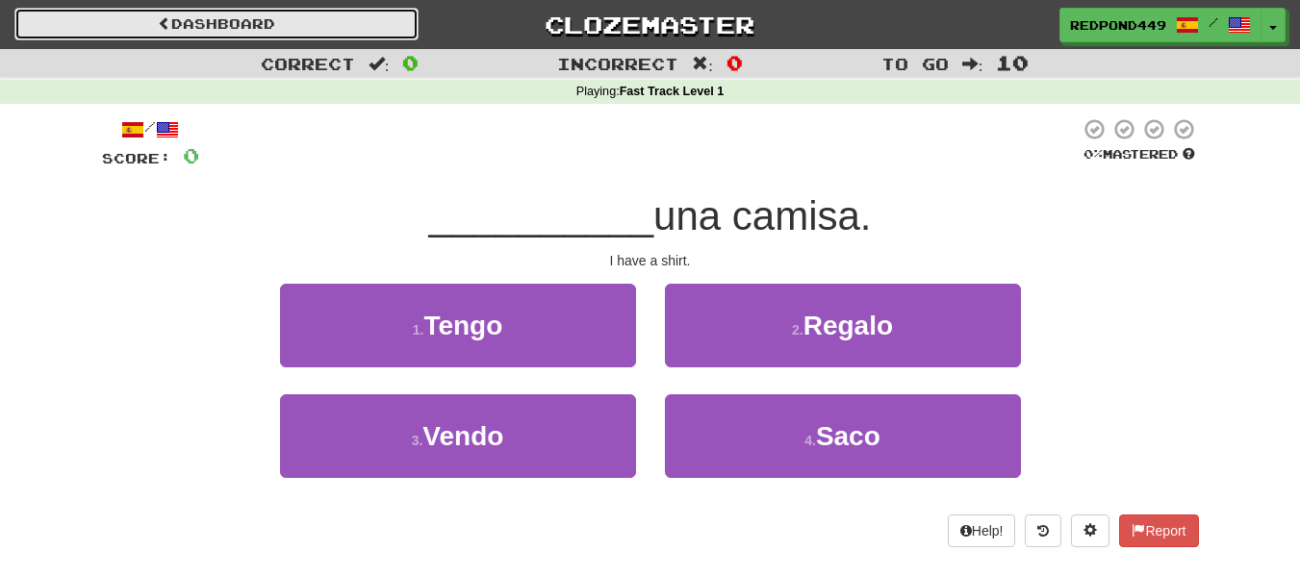
click at [250, 13] on link "Dashboard" at bounding box center [216, 24] width 404 height 33
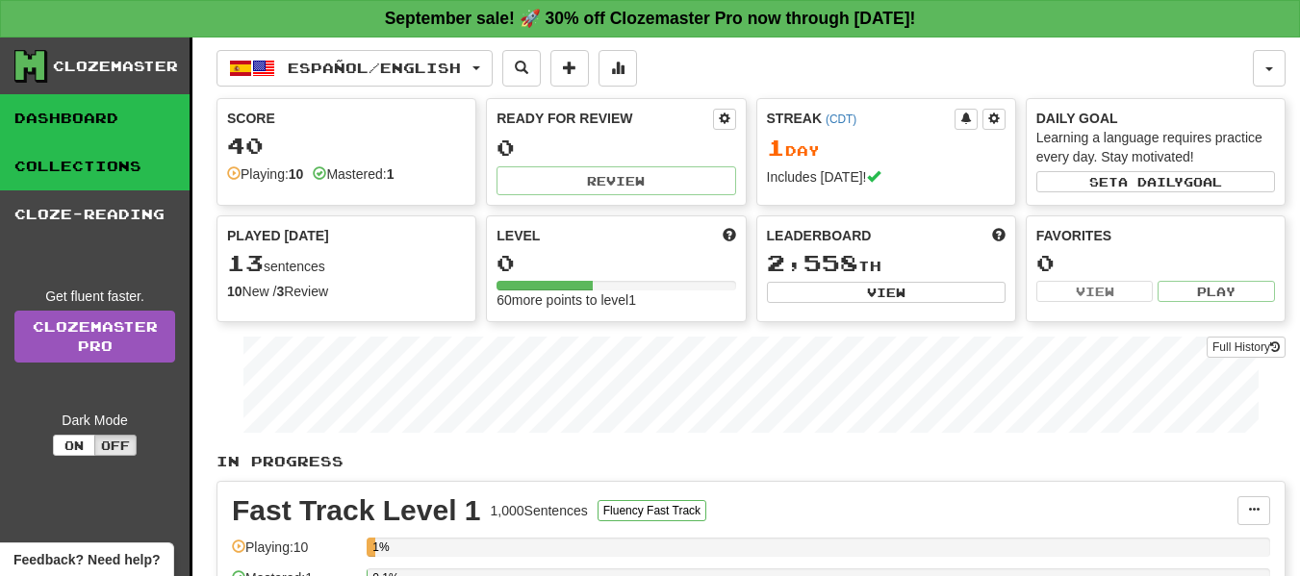
click at [64, 157] on link "Collections" at bounding box center [95, 166] width 190 height 48
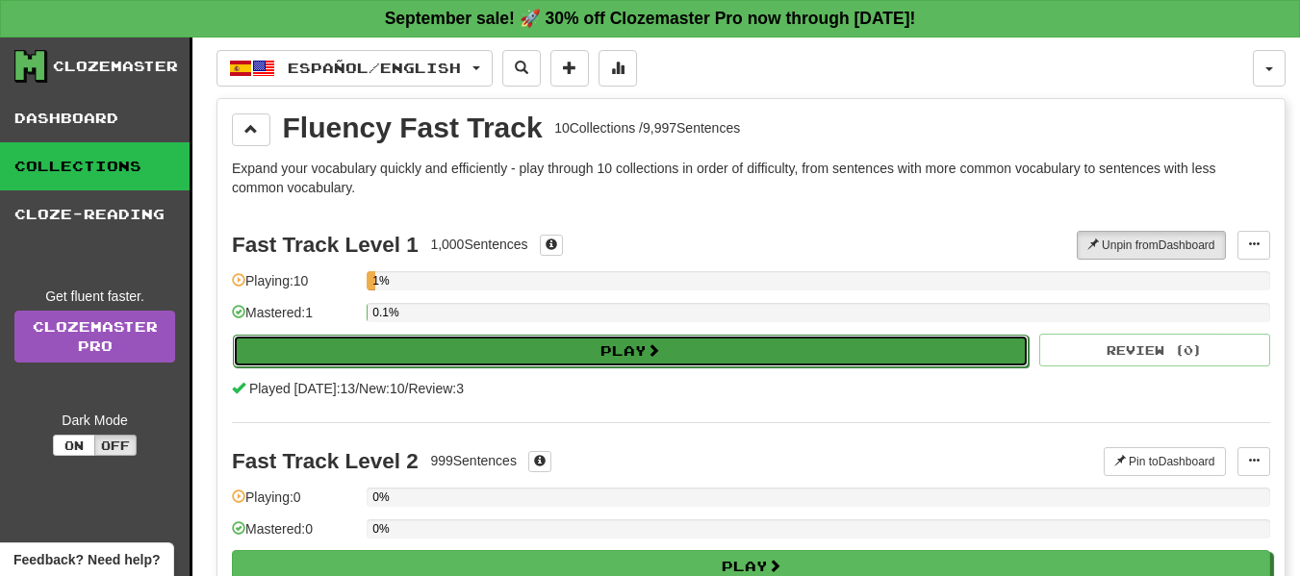
click at [739, 354] on button "Play" at bounding box center [631, 351] width 796 height 33
select select "**"
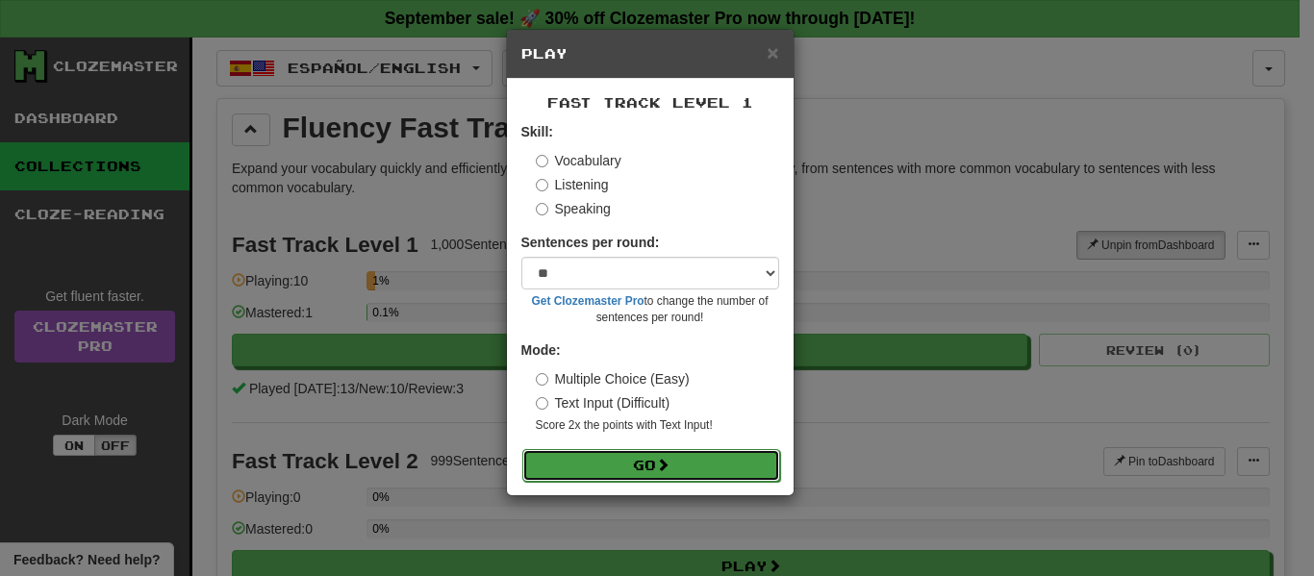
click at [658, 475] on button "Go" at bounding box center [651, 465] width 258 height 33
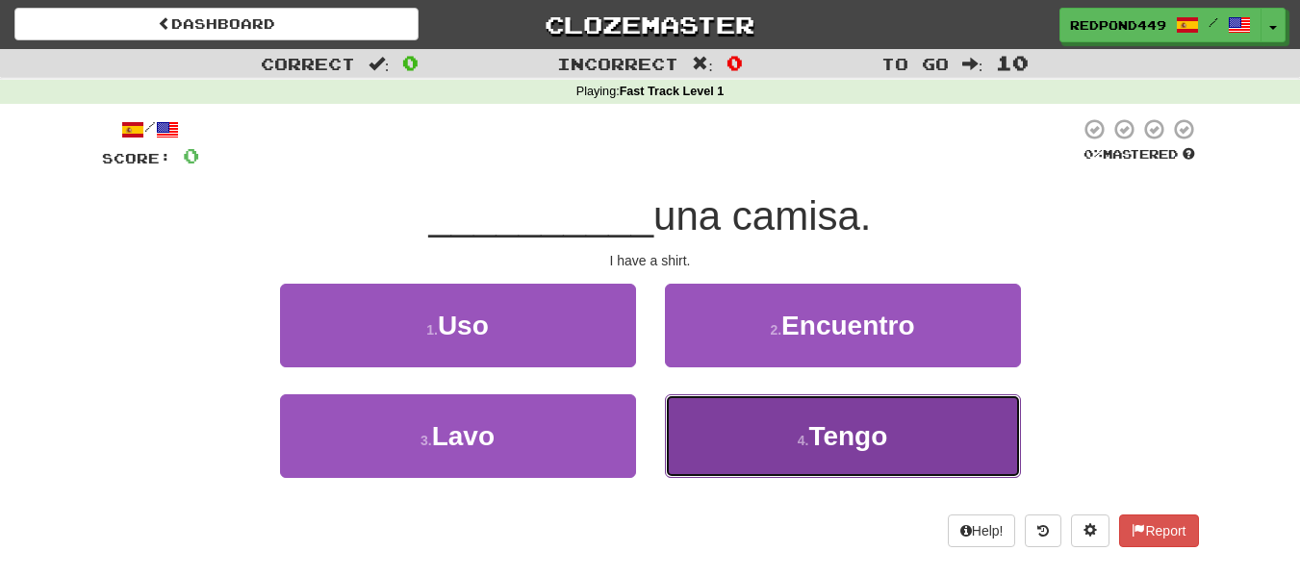
click at [786, 430] on button "4 . Tengo" at bounding box center [843, 436] width 356 height 84
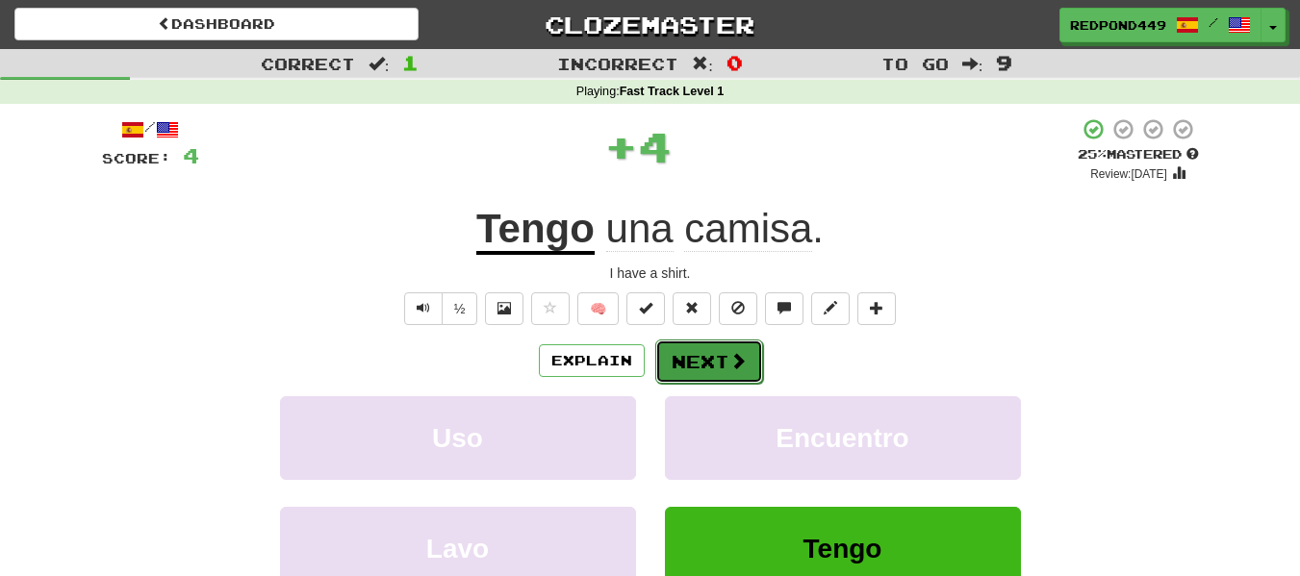
click at [724, 379] on button "Next" at bounding box center [709, 362] width 108 height 44
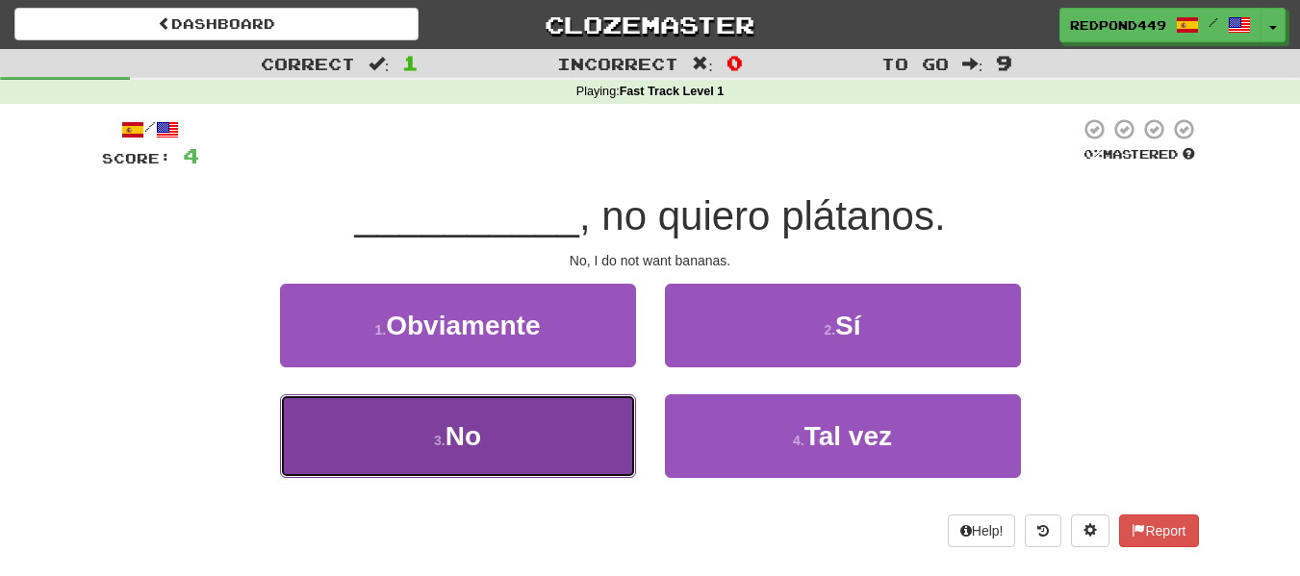
click at [524, 437] on button "3 . No" at bounding box center [458, 436] width 356 height 84
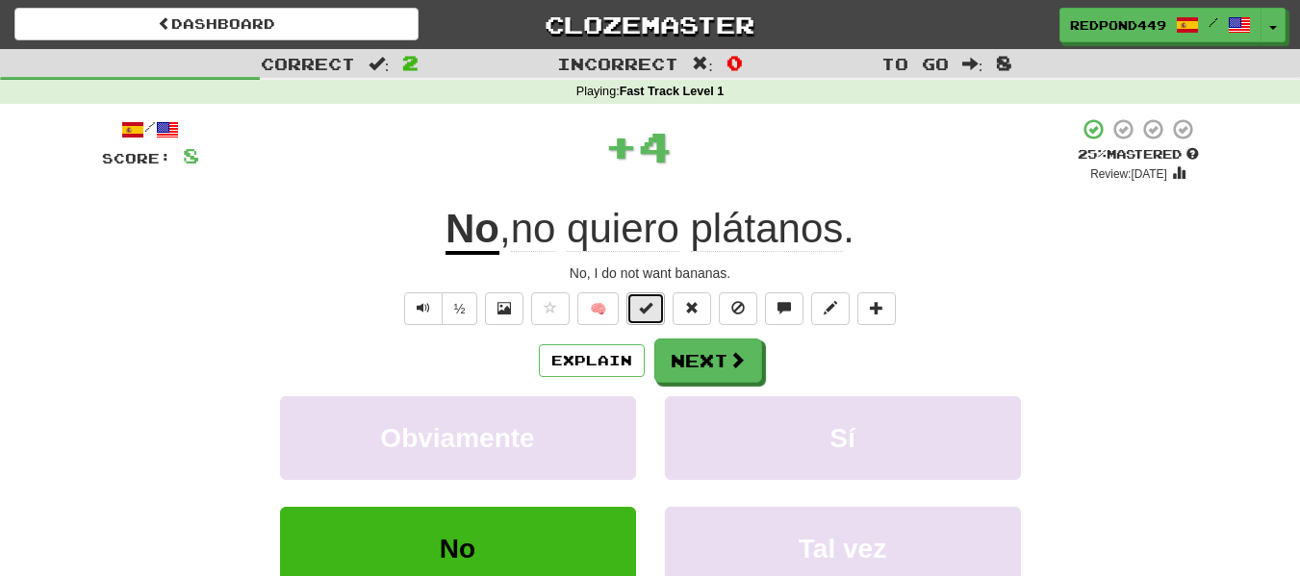
click at [654, 318] on button at bounding box center [645, 308] width 38 height 33
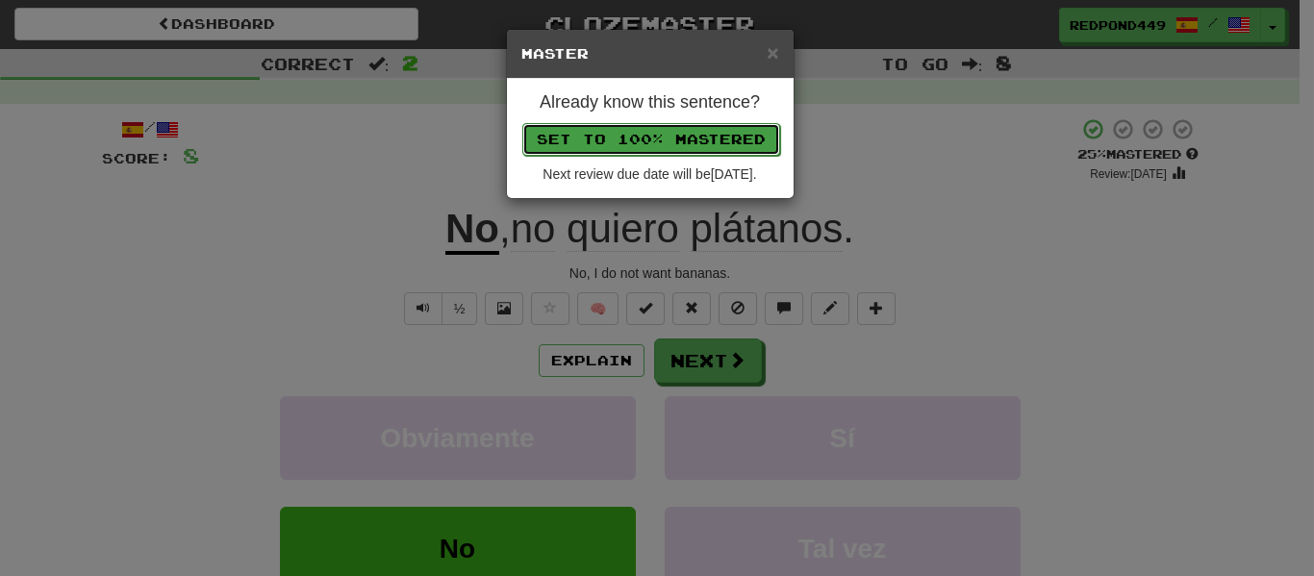
click at [737, 144] on button "Set to 100% Mastered" at bounding box center [651, 139] width 258 height 33
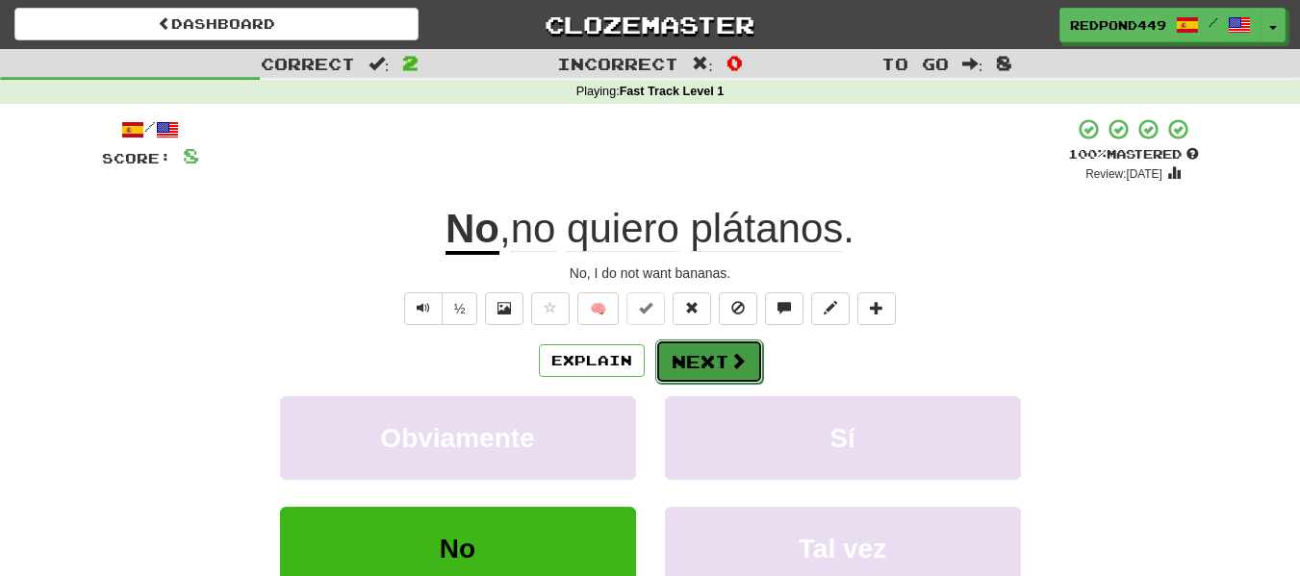
click at [713, 353] on button "Next" at bounding box center [709, 362] width 108 height 44
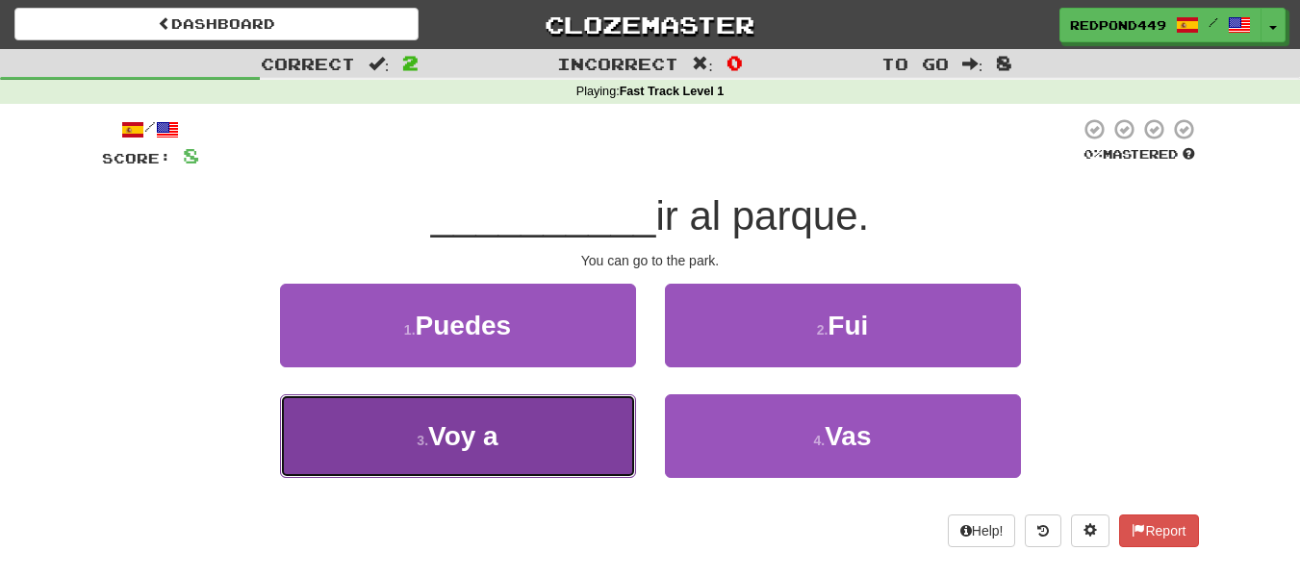
click at [543, 442] on button "3 . Voy a" at bounding box center [458, 436] width 356 height 84
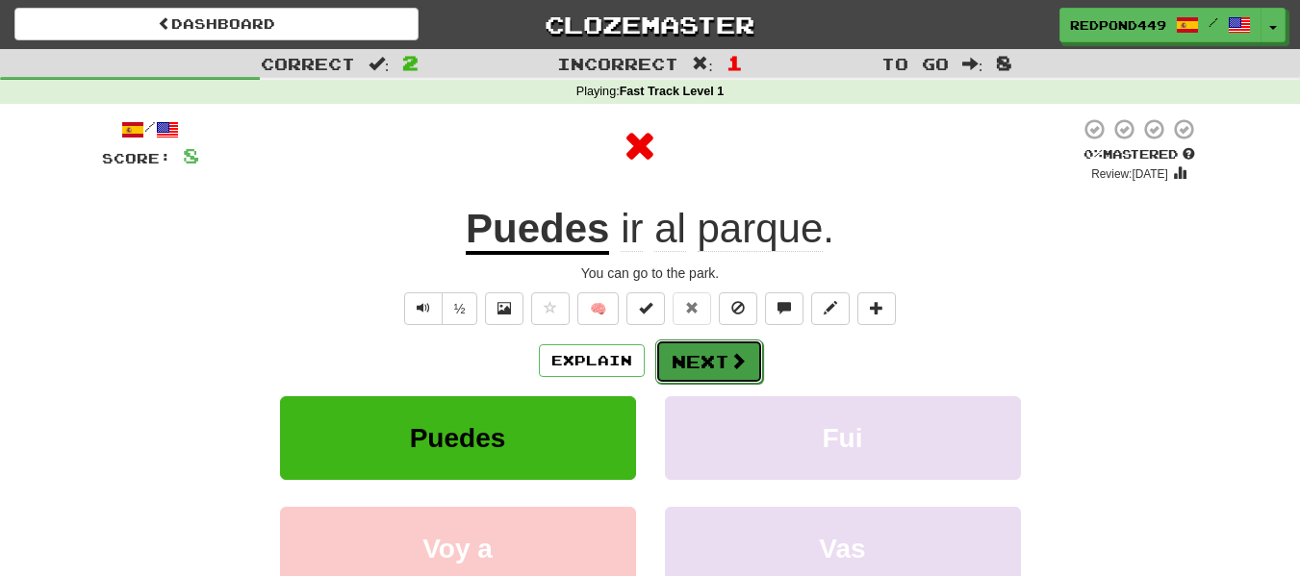
click at [740, 364] on span at bounding box center [737, 360] width 17 height 17
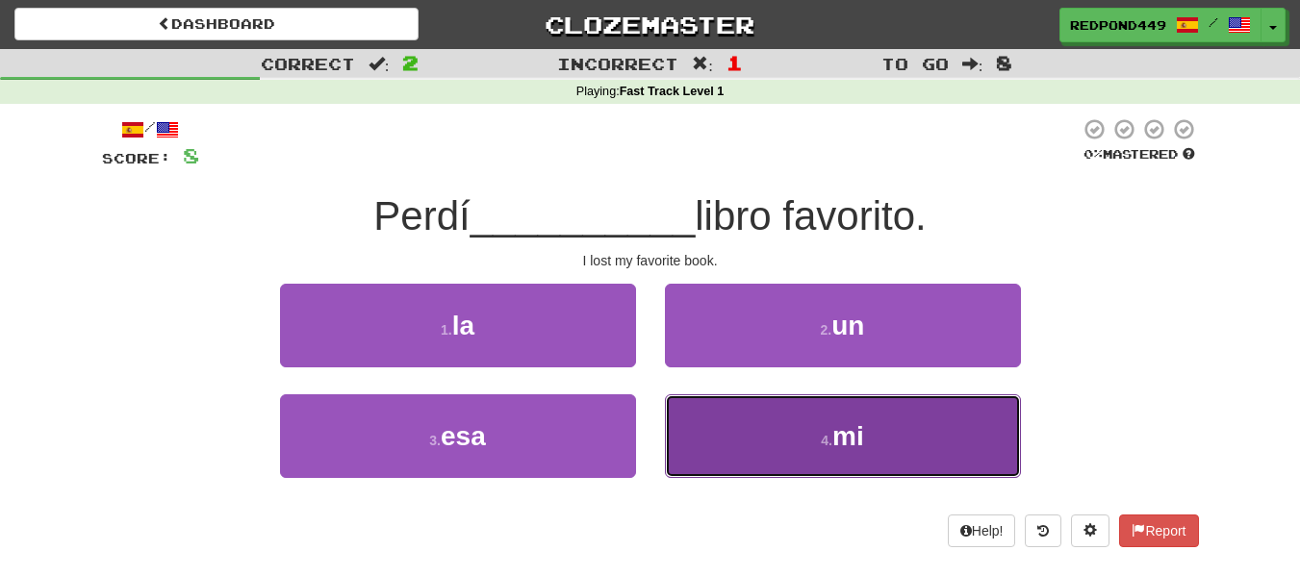
click at [781, 437] on button "4 . mi" at bounding box center [843, 436] width 356 height 84
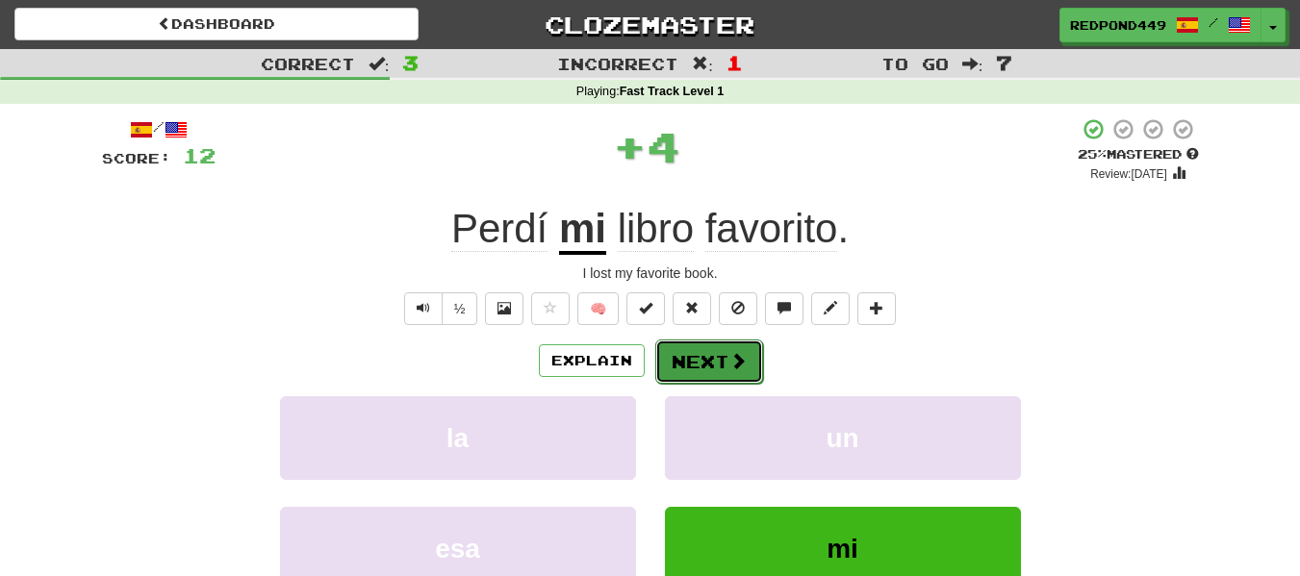
click at [692, 371] on button "Next" at bounding box center [709, 362] width 108 height 44
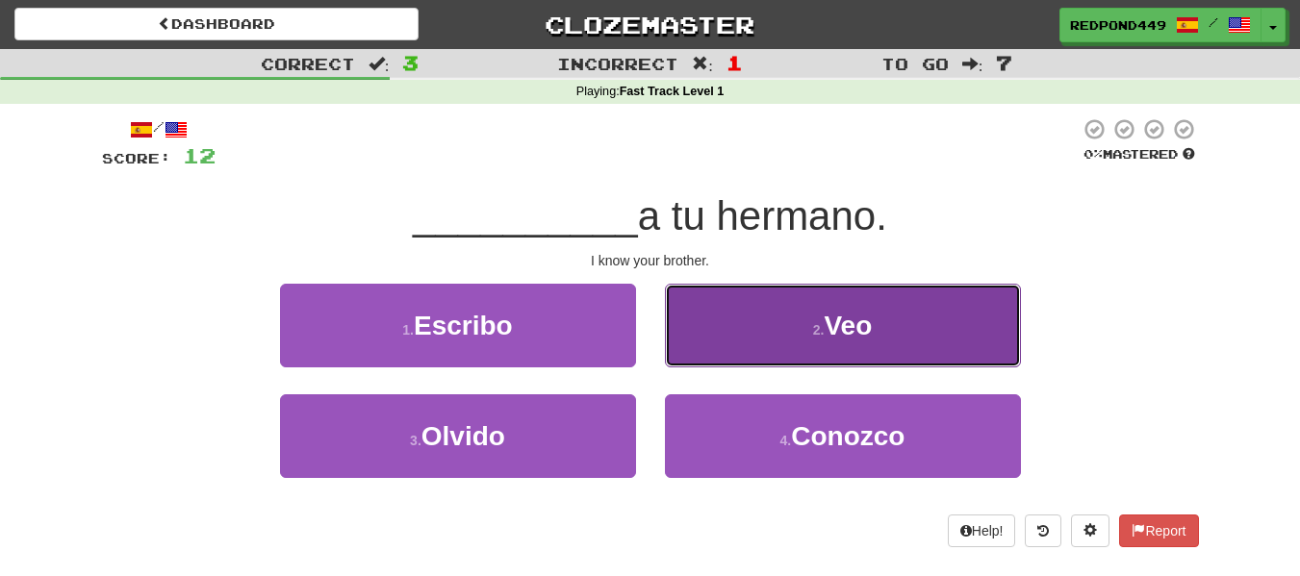
click at [817, 314] on button "2 . Veo" at bounding box center [843, 326] width 356 height 84
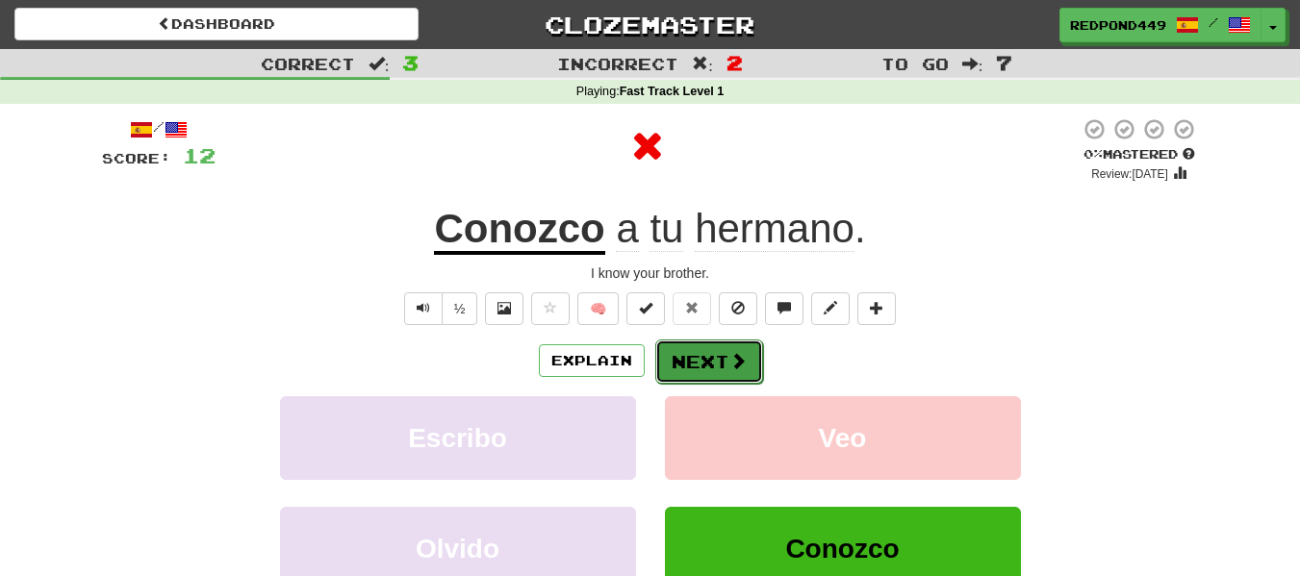
click at [723, 358] on button "Next" at bounding box center [709, 362] width 108 height 44
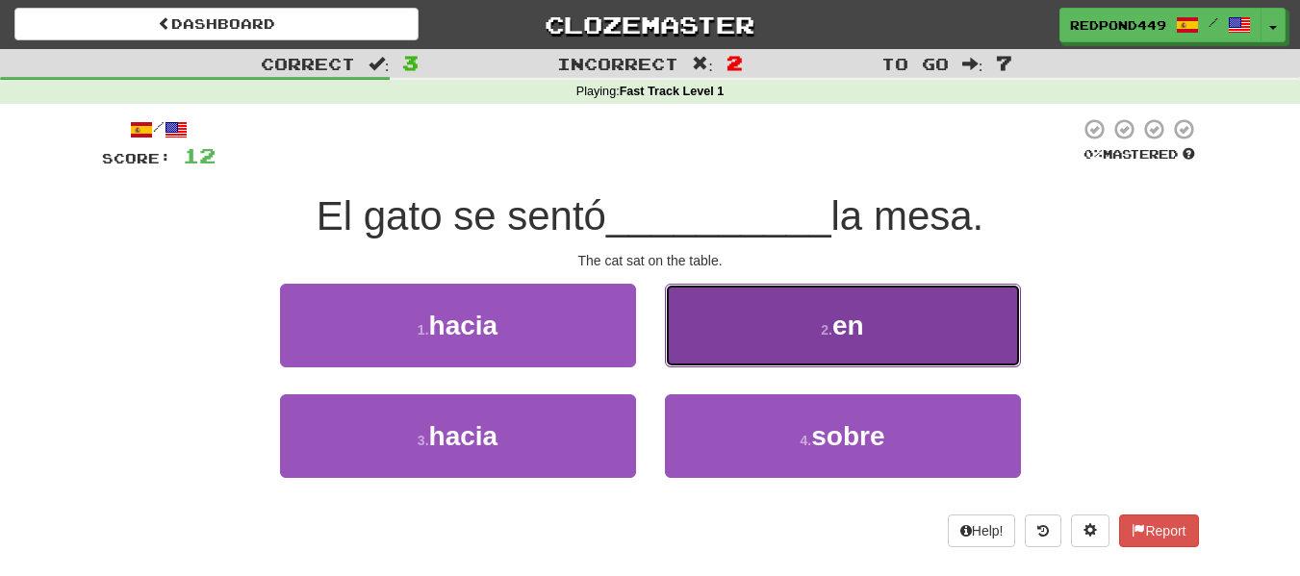
click at [854, 302] on button "2 . en" at bounding box center [843, 326] width 356 height 84
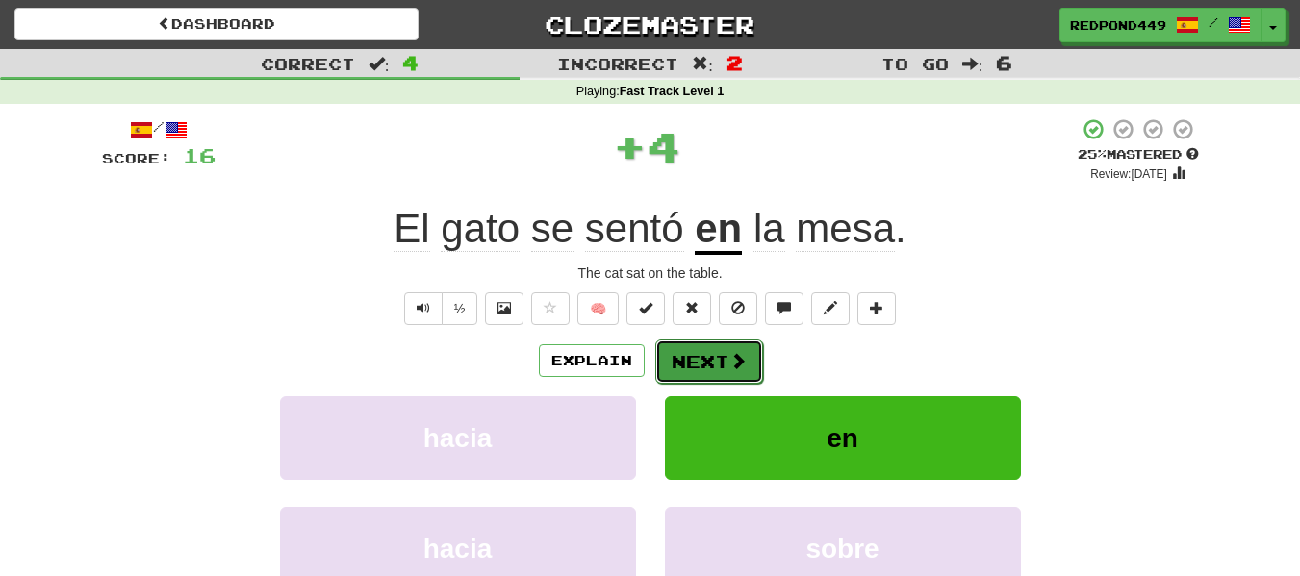
click at [718, 361] on button "Next" at bounding box center [709, 362] width 108 height 44
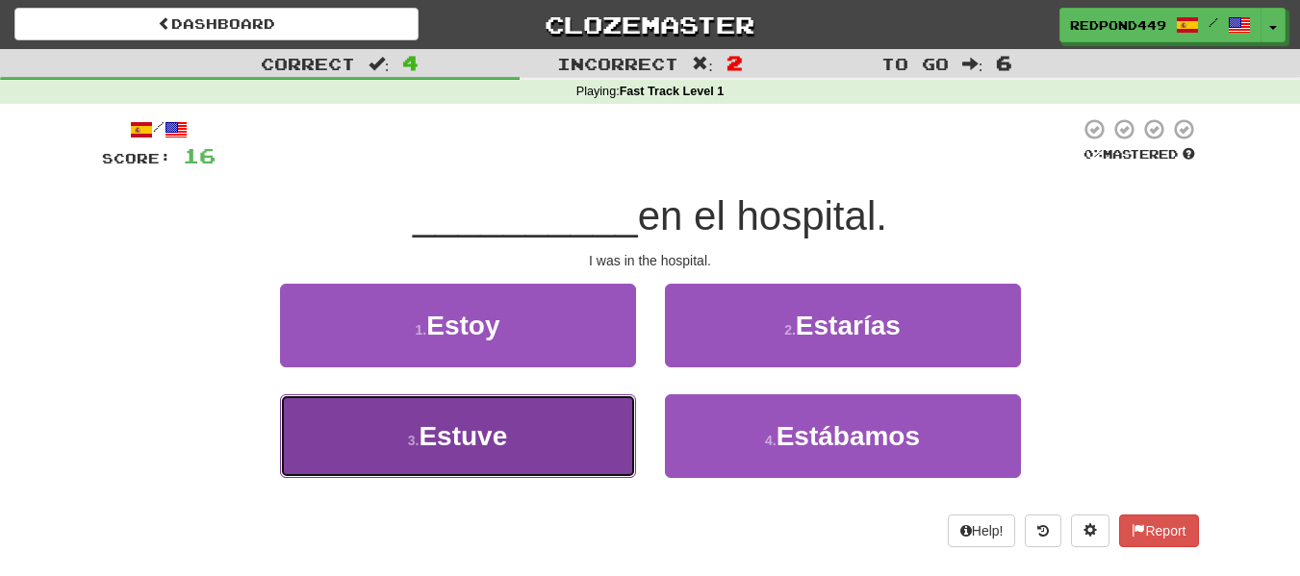
click at [489, 454] on button "3 . Estuve" at bounding box center [458, 436] width 356 height 84
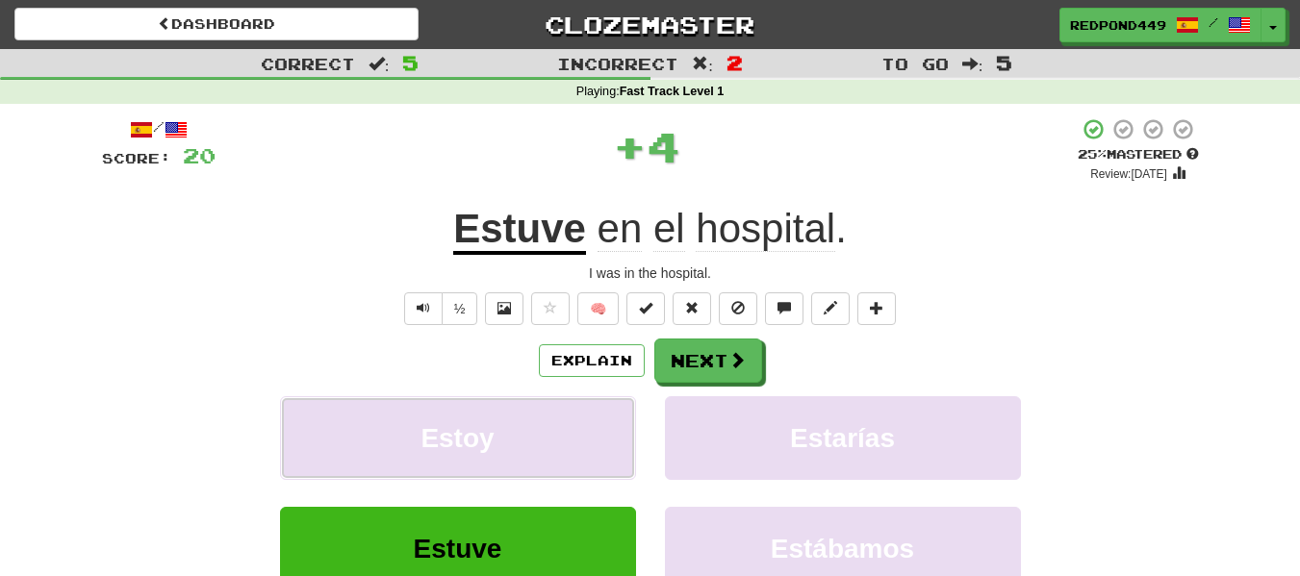
click at [489, 454] on button "Estoy" at bounding box center [458, 438] width 356 height 84
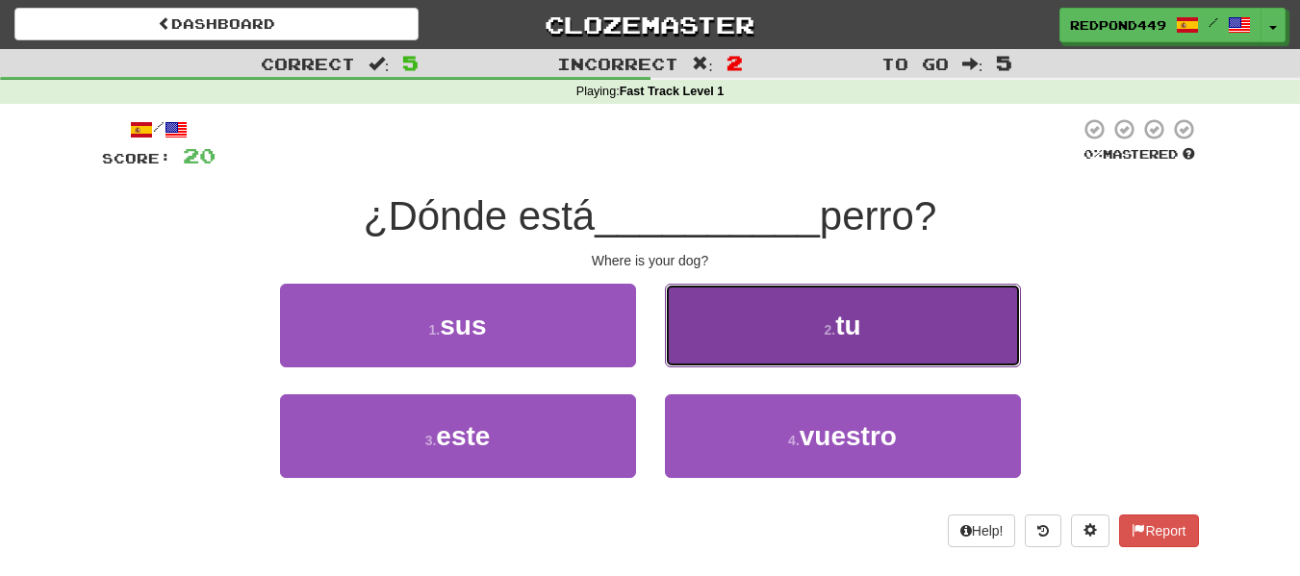
click at [781, 328] on button "2 . tu" at bounding box center [843, 326] width 356 height 84
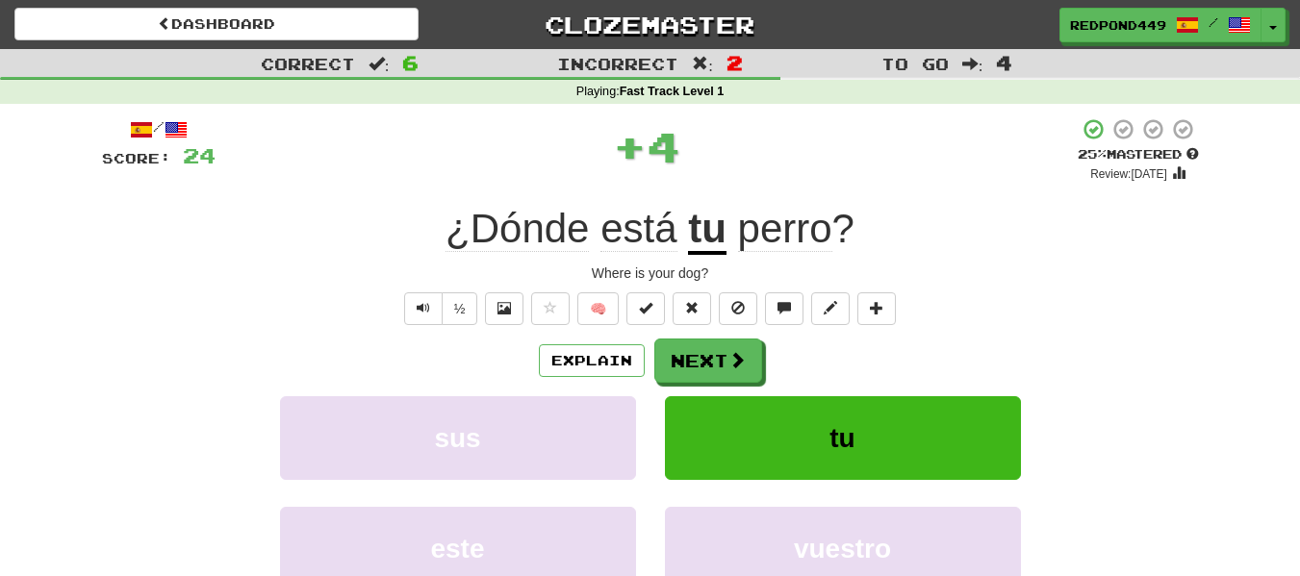
click at [781, 328] on div "/ Score: 24 + 4 25 % Mastered Review: 2025-09-20 ¿Dónde está tu perro ? Where i…" at bounding box center [650, 402] width 1097 height 571
click at [716, 357] on button "Next" at bounding box center [709, 362] width 108 height 44
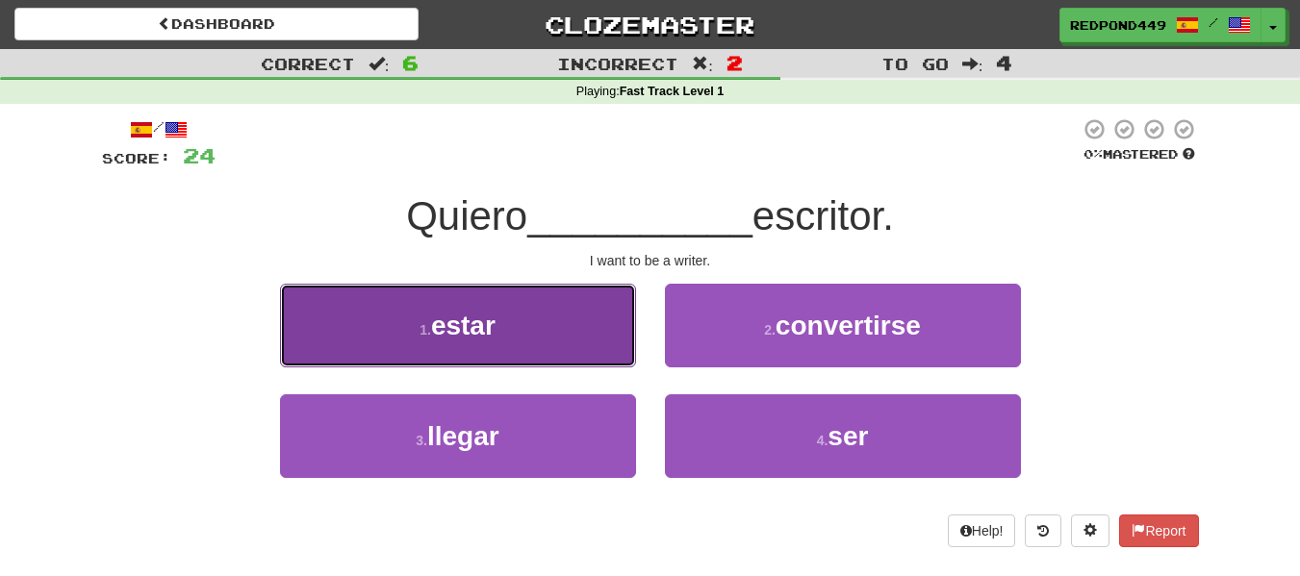
click at [559, 313] on button "1 . estar" at bounding box center [458, 326] width 356 height 84
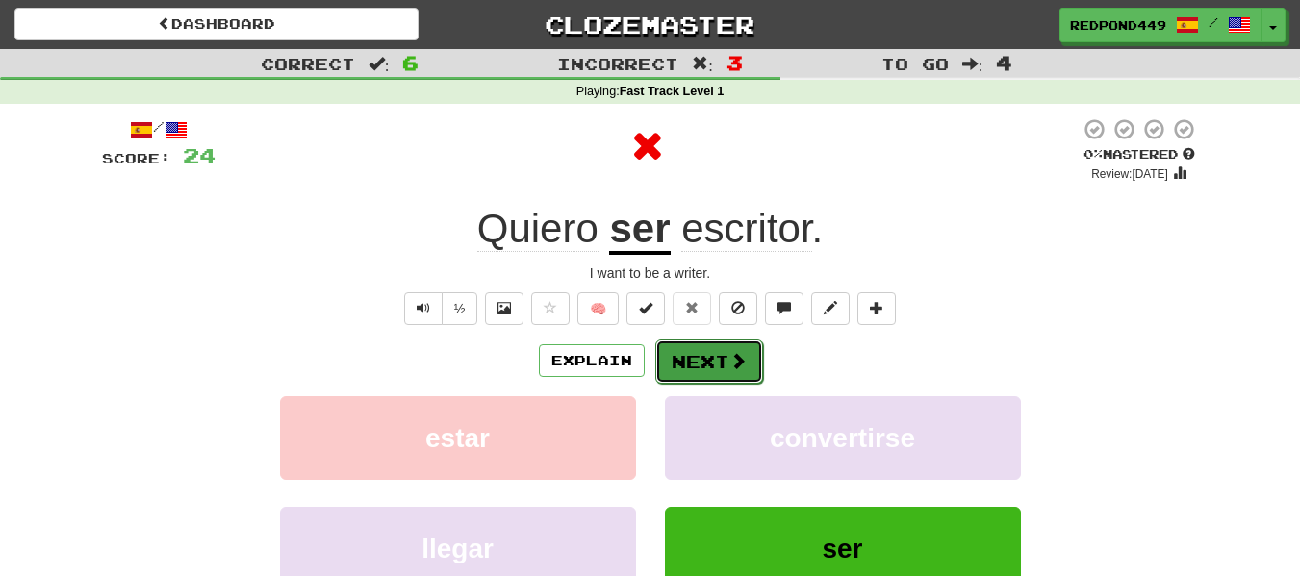
click at [697, 373] on button "Next" at bounding box center [709, 362] width 108 height 44
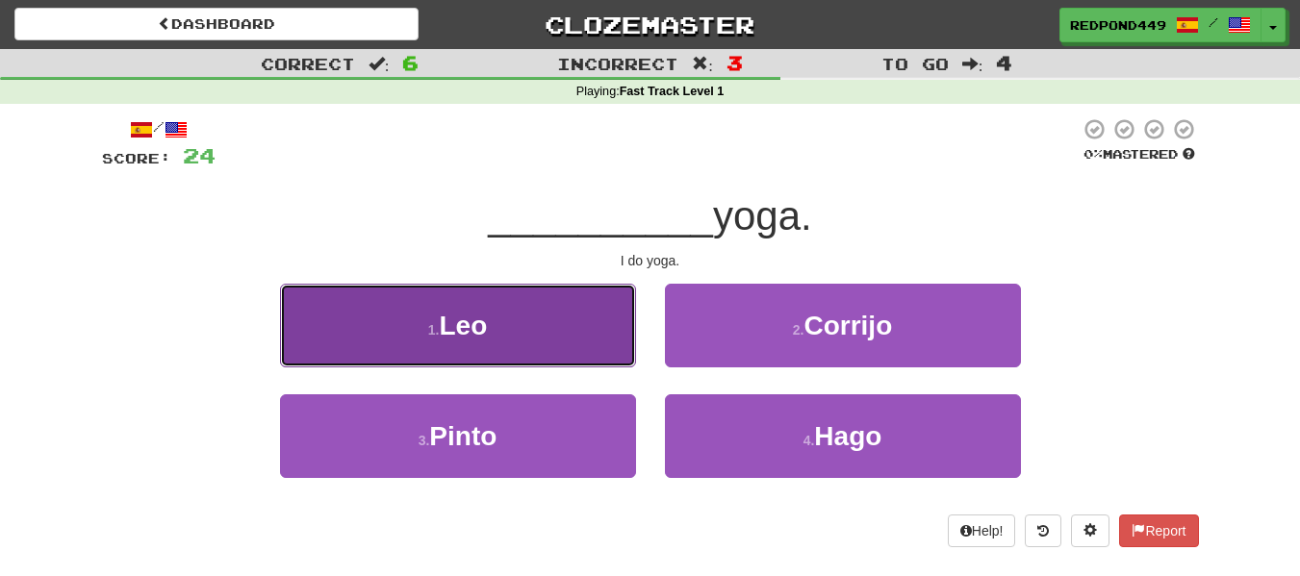
click at [574, 339] on button "1 . Leo" at bounding box center [458, 326] width 356 height 84
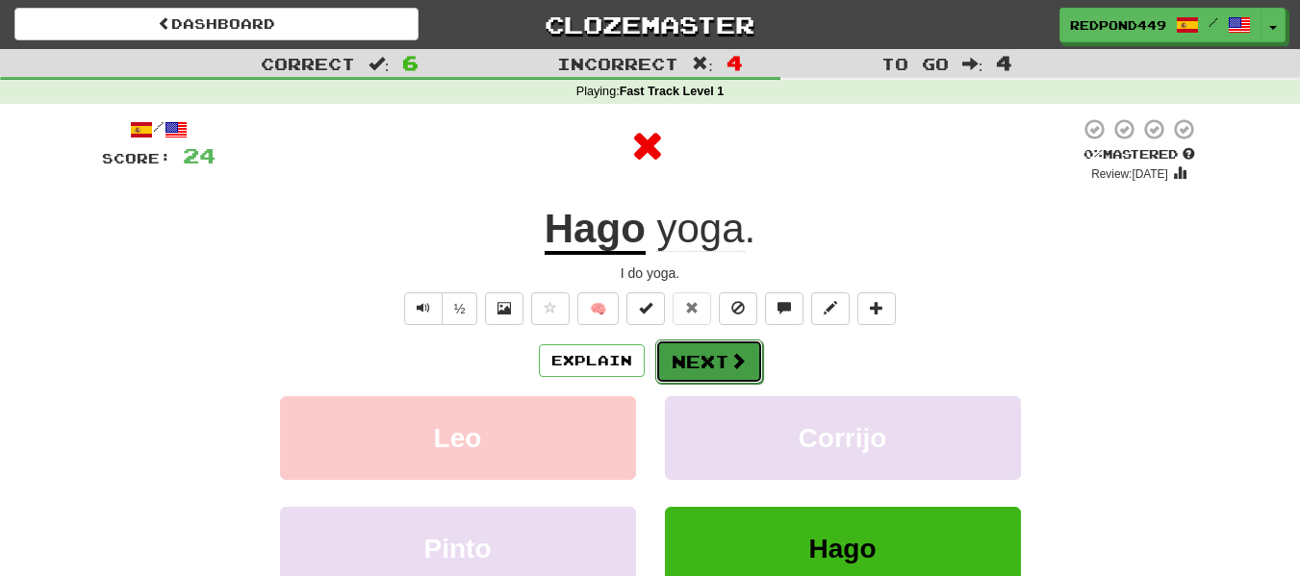
click at [670, 364] on button "Next" at bounding box center [709, 362] width 108 height 44
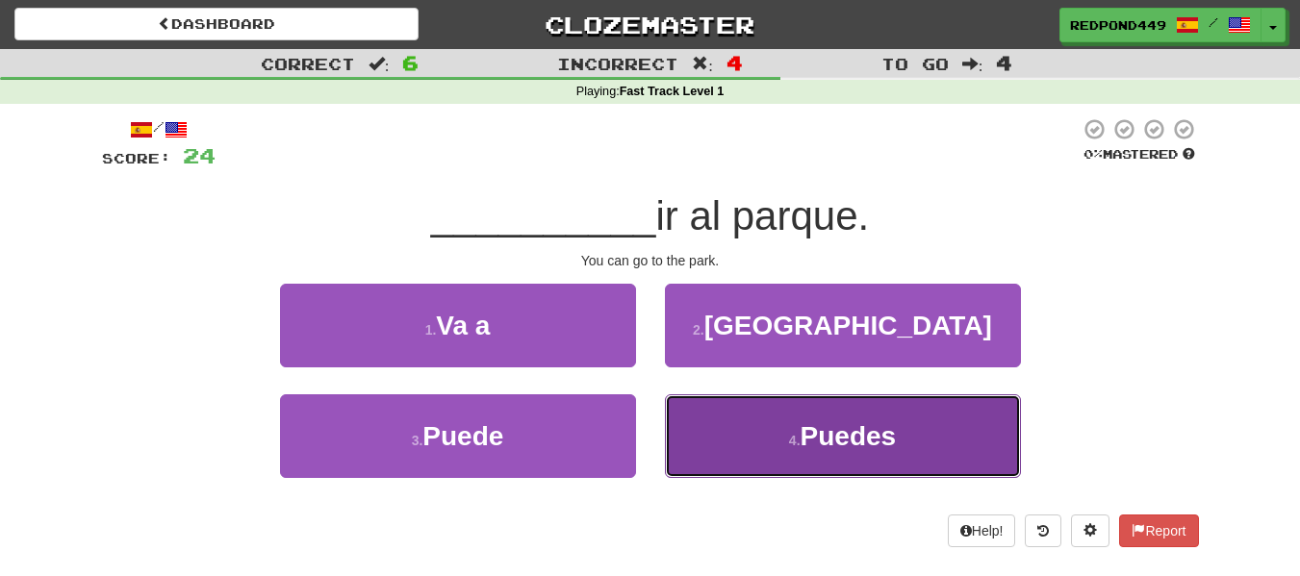
click at [780, 428] on button "4 . Puedes" at bounding box center [843, 436] width 356 height 84
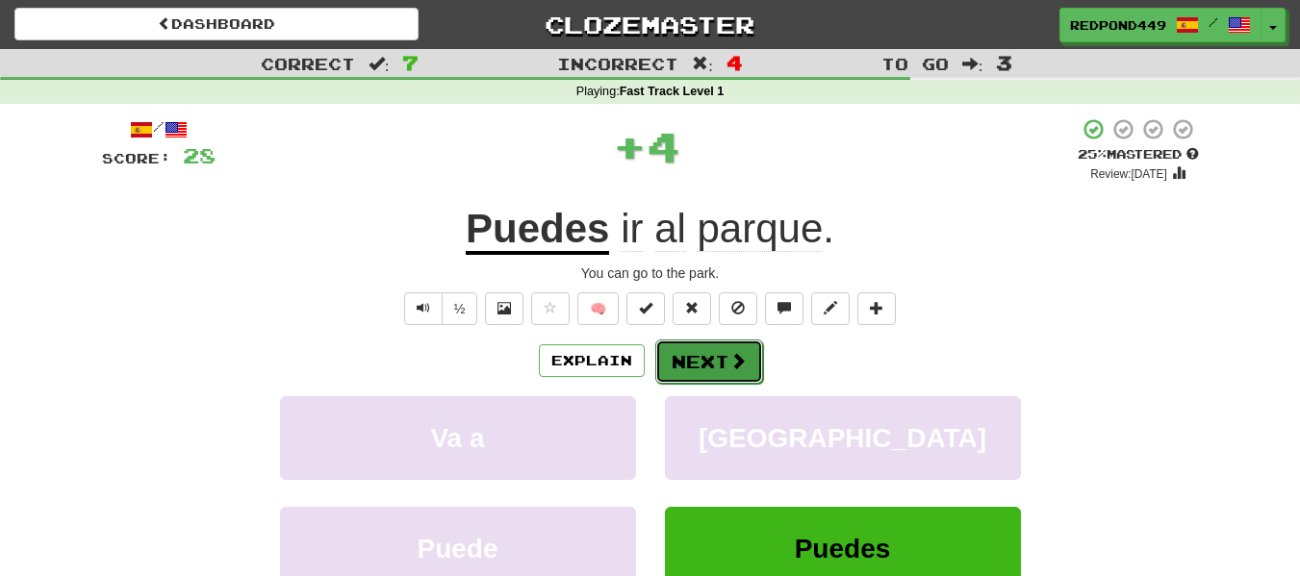
click at [715, 352] on button "Next" at bounding box center [709, 362] width 108 height 44
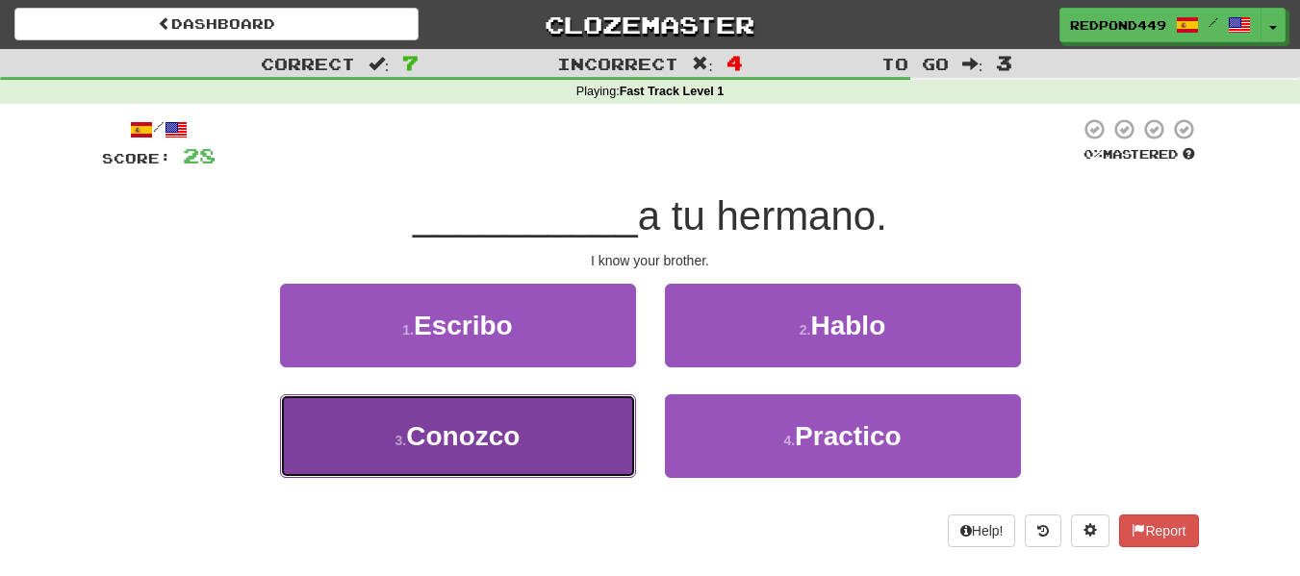
click at [544, 439] on button "3 . Conozco" at bounding box center [458, 436] width 356 height 84
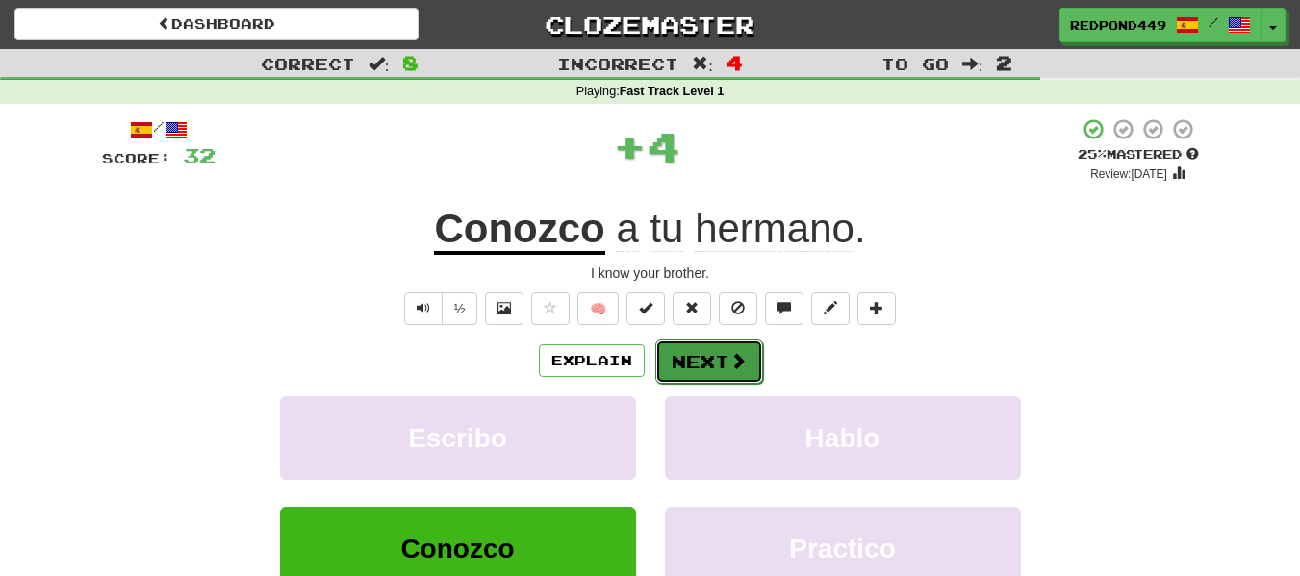
click at [714, 361] on button "Next" at bounding box center [709, 362] width 108 height 44
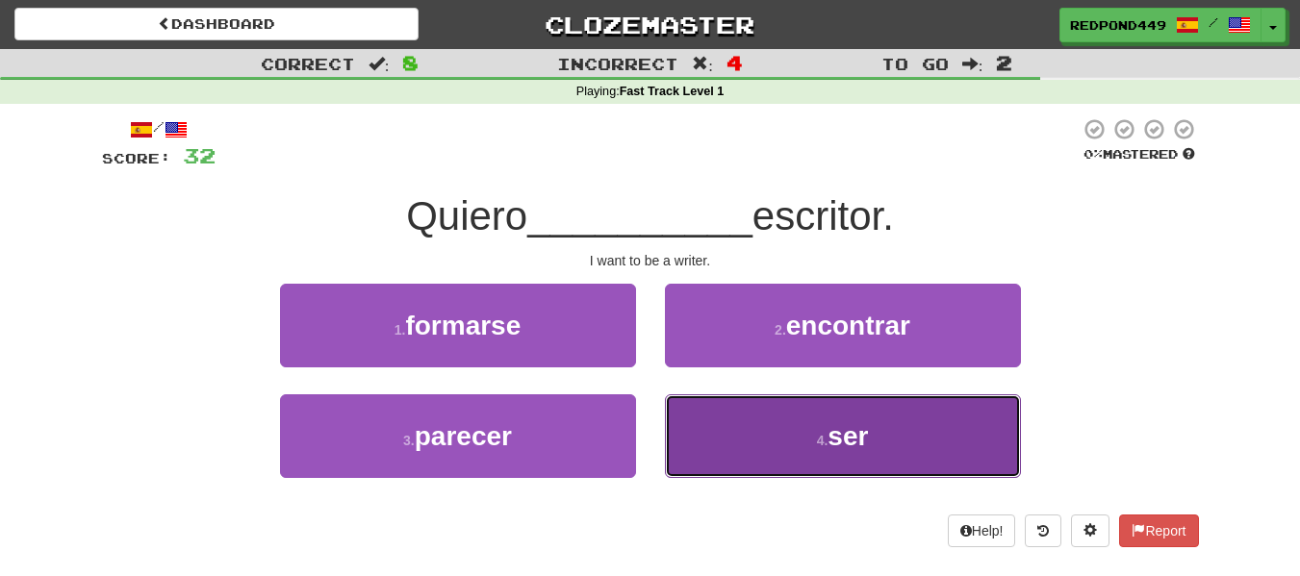
click at [771, 437] on button "4 . ser" at bounding box center [843, 436] width 356 height 84
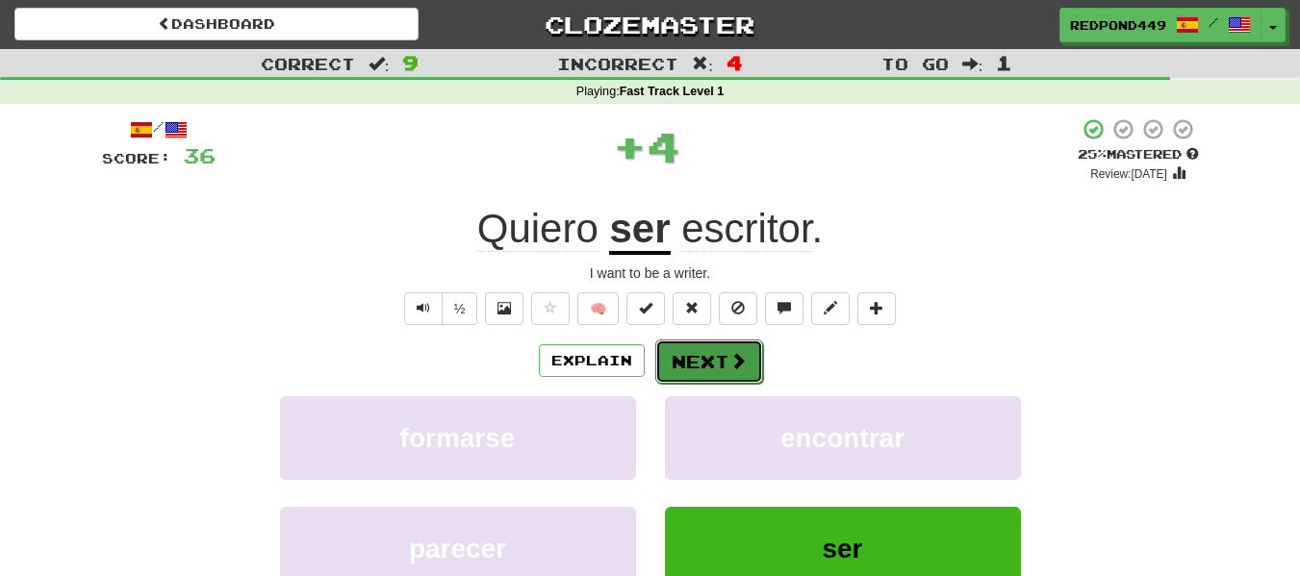
click at [738, 357] on span at bounding box center [737, 360] width 17 height 17
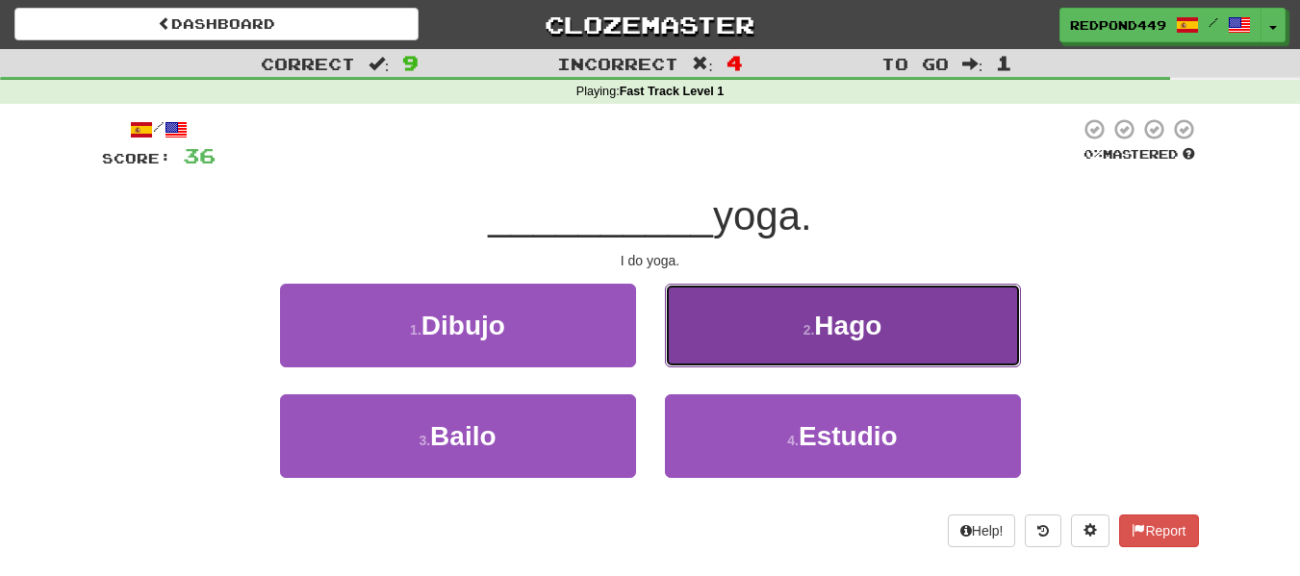
click at [728, 345] on button "2 . Hago" at bounding box center [843, 326] width 356 height 84
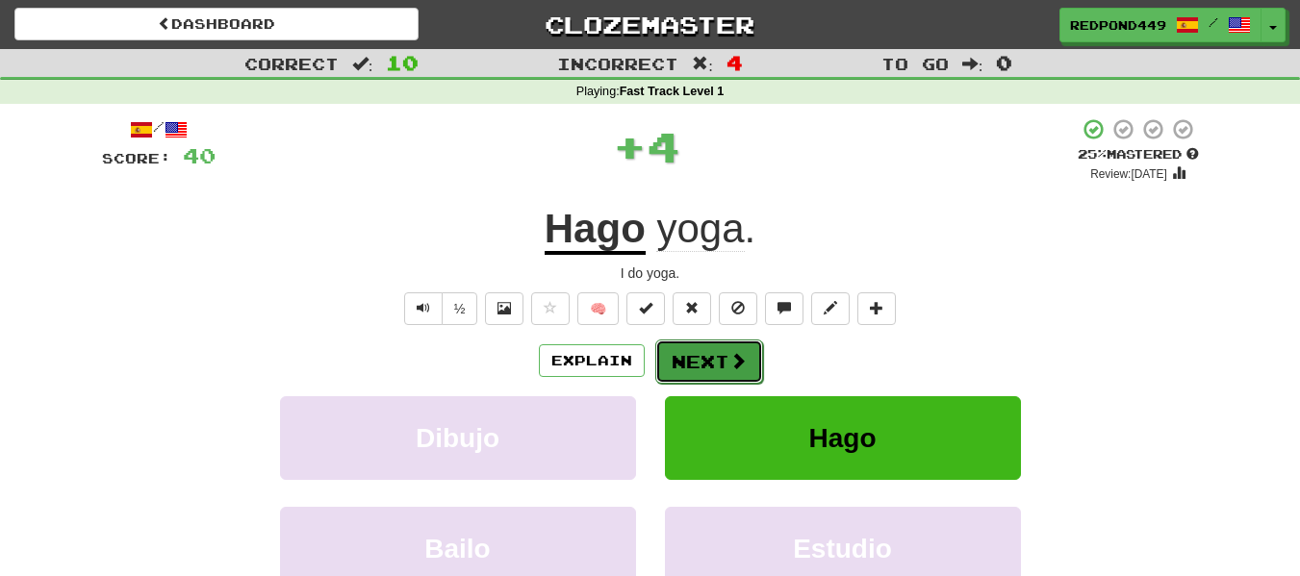
click at [696, 364] on button "Next" at bounding box center [709, 362] width 108 height 44
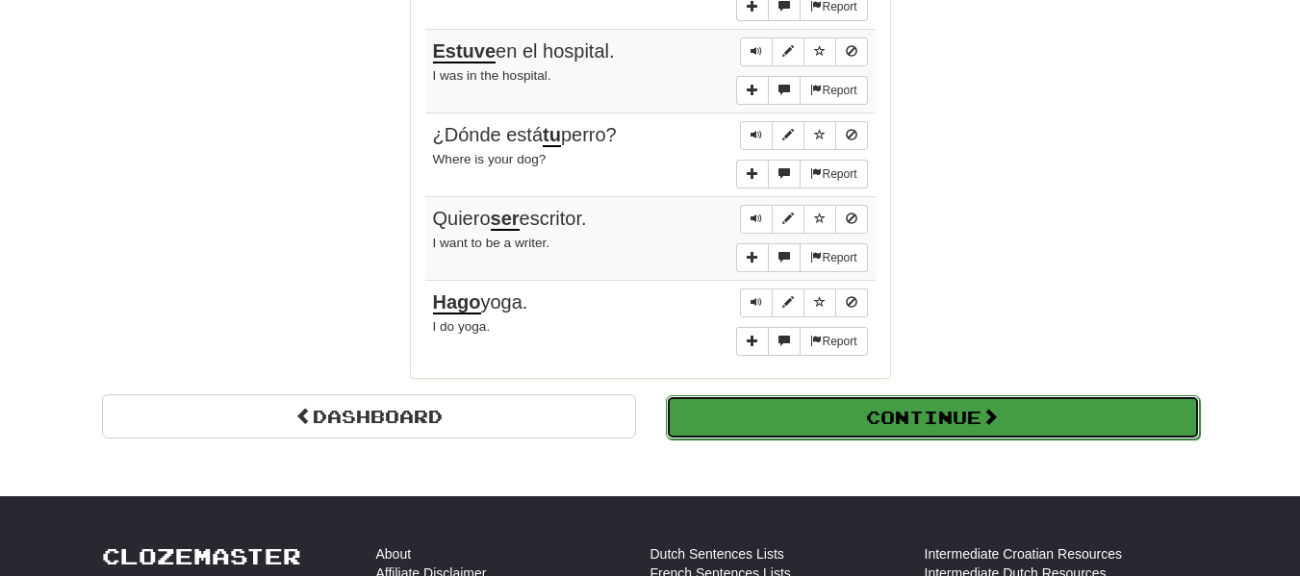
click at [817, 422] on button "Continue" at bounding box center [933, 417] width 534 height 44
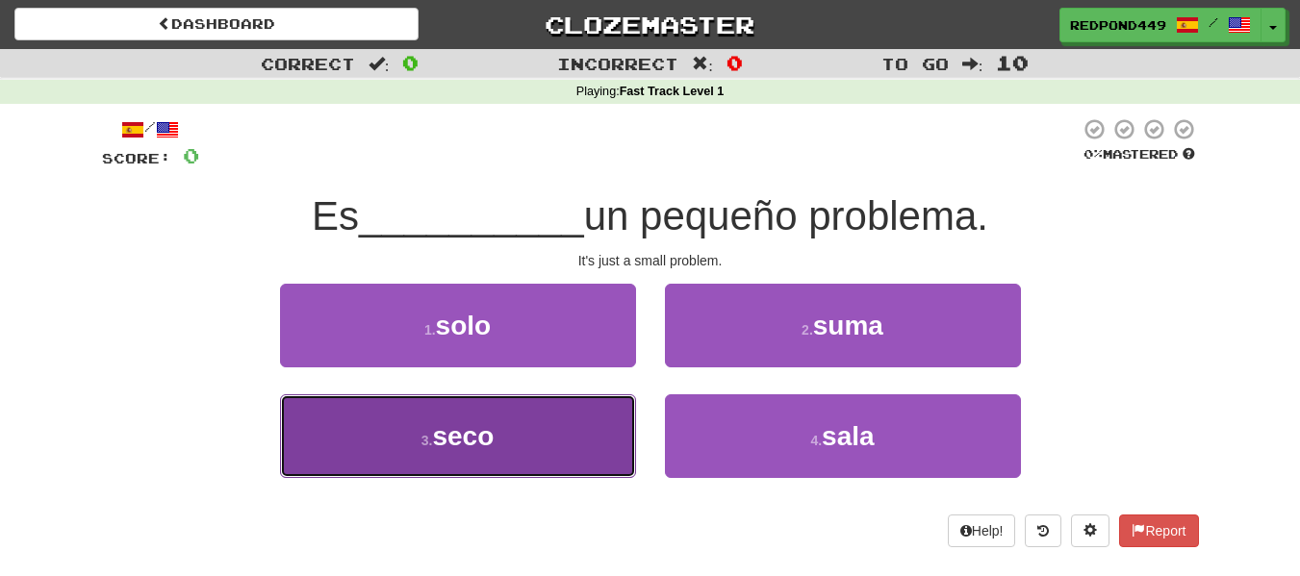
click at [520, 434] on button "3 . seco" at bounding box center [458, 436] width 356 height 84
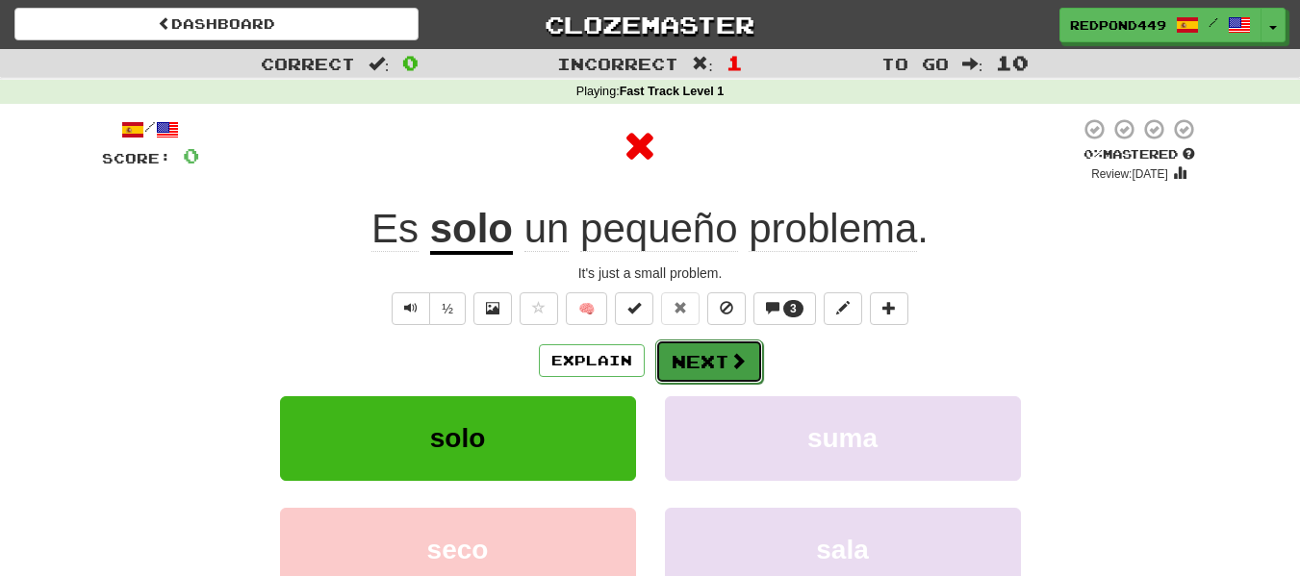
click at [725, 374] on button "Next" at bounding box center [709, 362] width 108 height 44
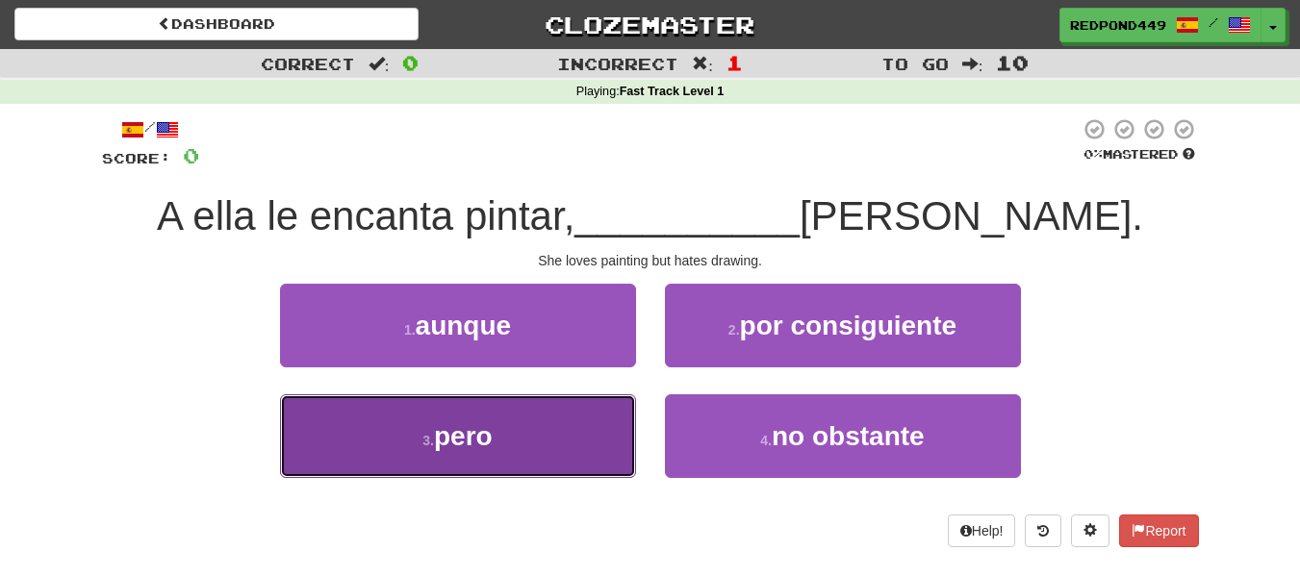
click at [524, 453] on button "3 . pero" at bounding box center [458, 436] width 356 height 84
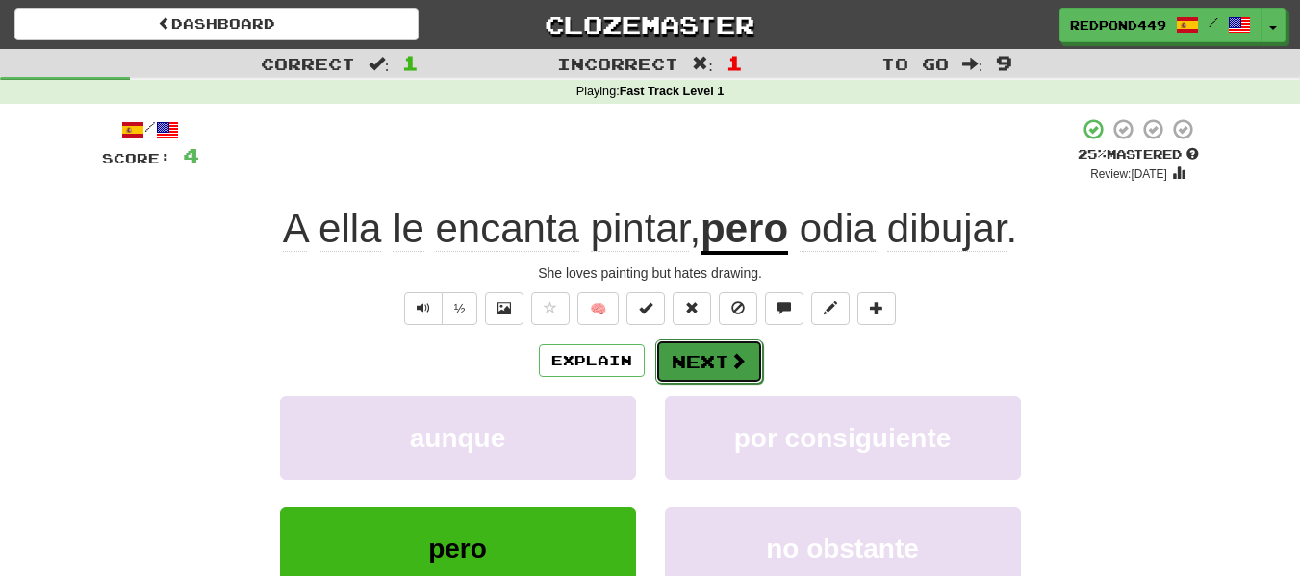
click at [698, 364] on button "Next" at bounding box center [709, 362] width 108 height 44
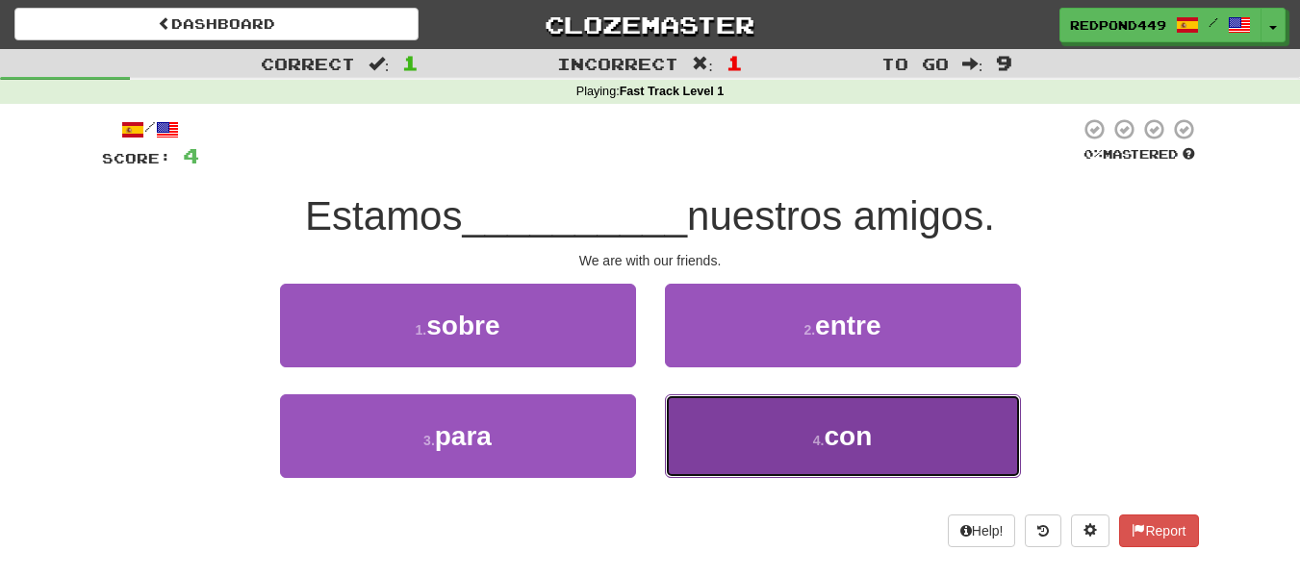
click at [767, 434] on button "4 . con" at bounding box center [843, 436] width 356 height 84
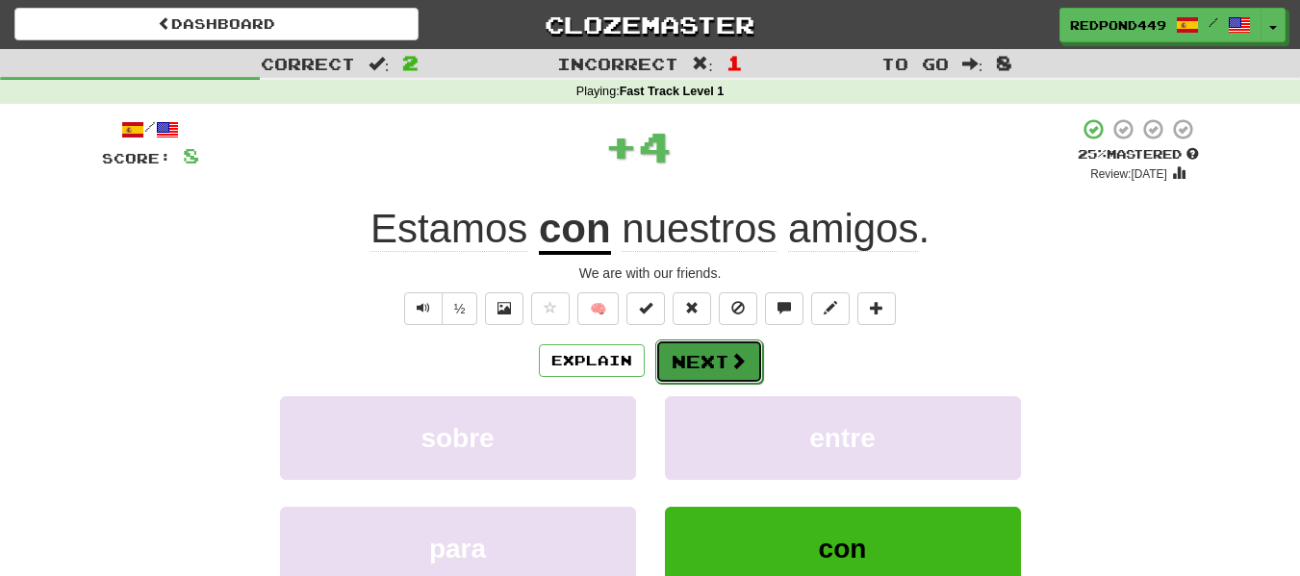
click at [716, 367] on button "Next" at bounding box center [709, 362] width 108 height 44
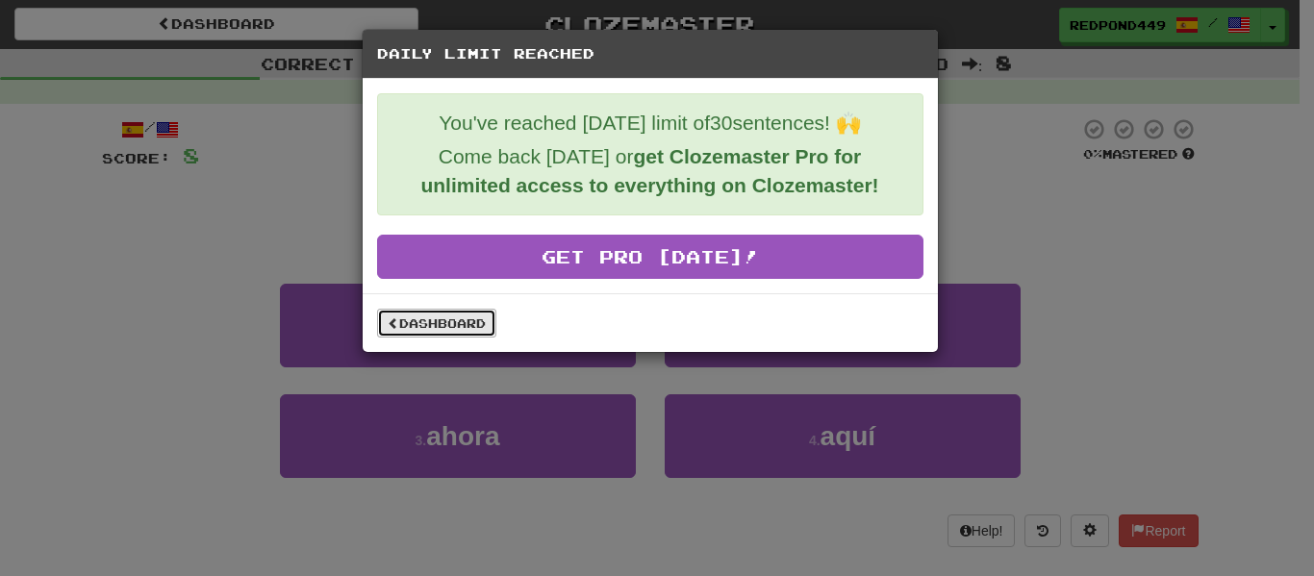
click at [455, 321] on link "Dashboard" at bounding box center [436, 323] width 119 height 29
